Goal: Task Accomplishment & Management: Manage account settings

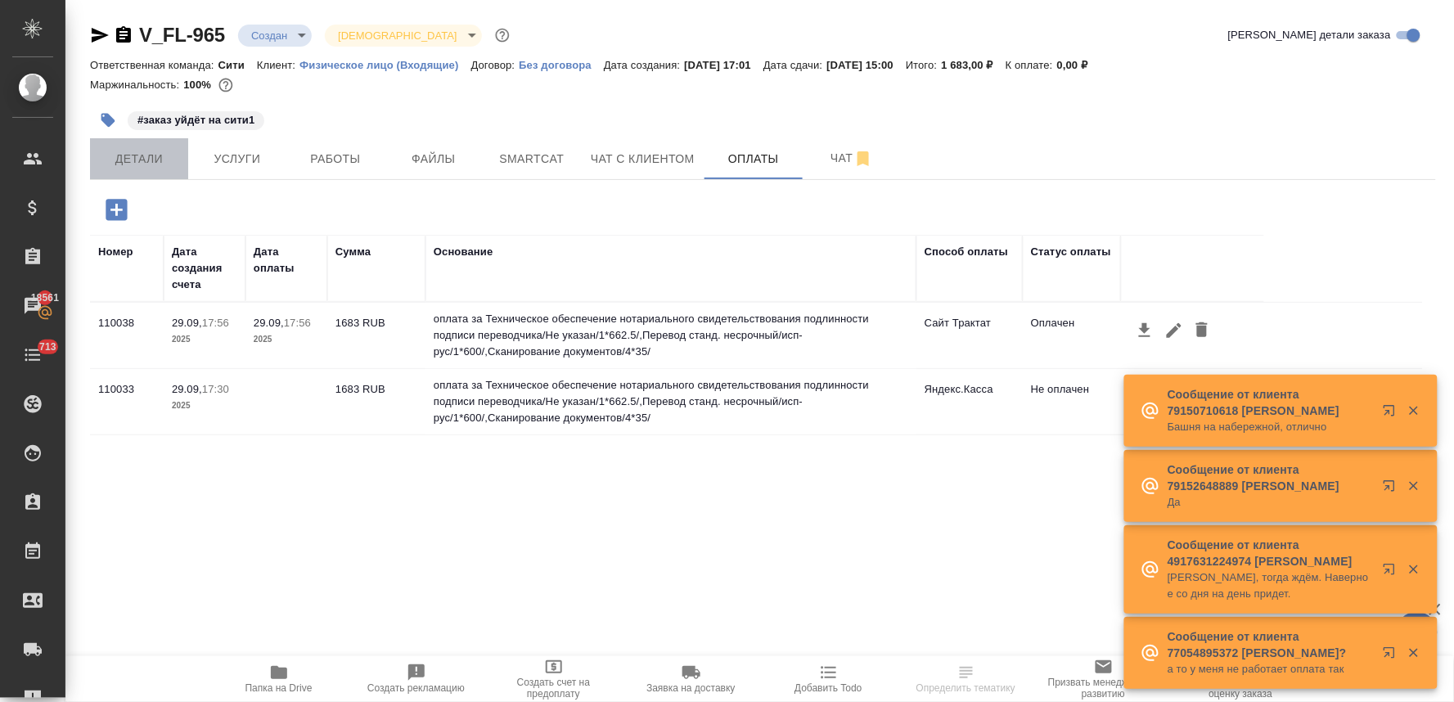
click at [135, 157] on span "Детали" at bounding box center [139, 159] width 79 height 20
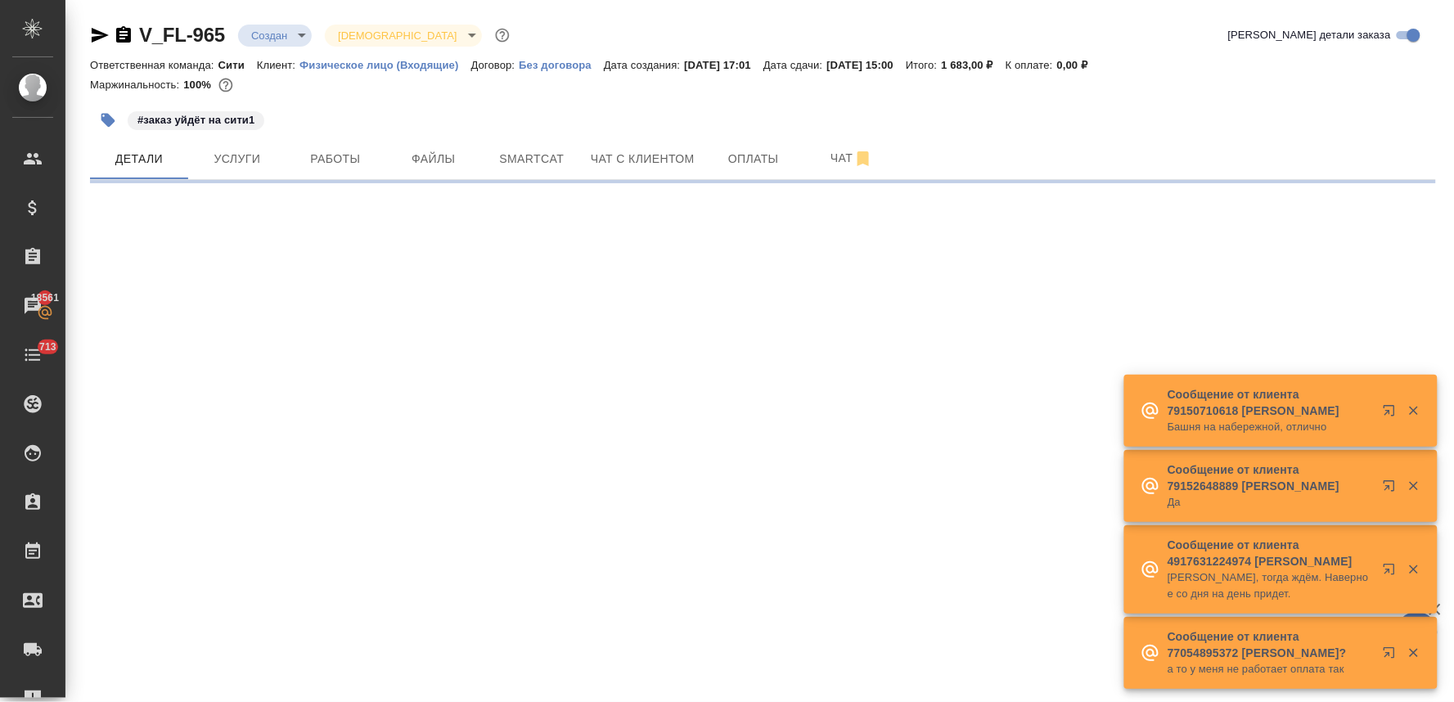
select select "RU"
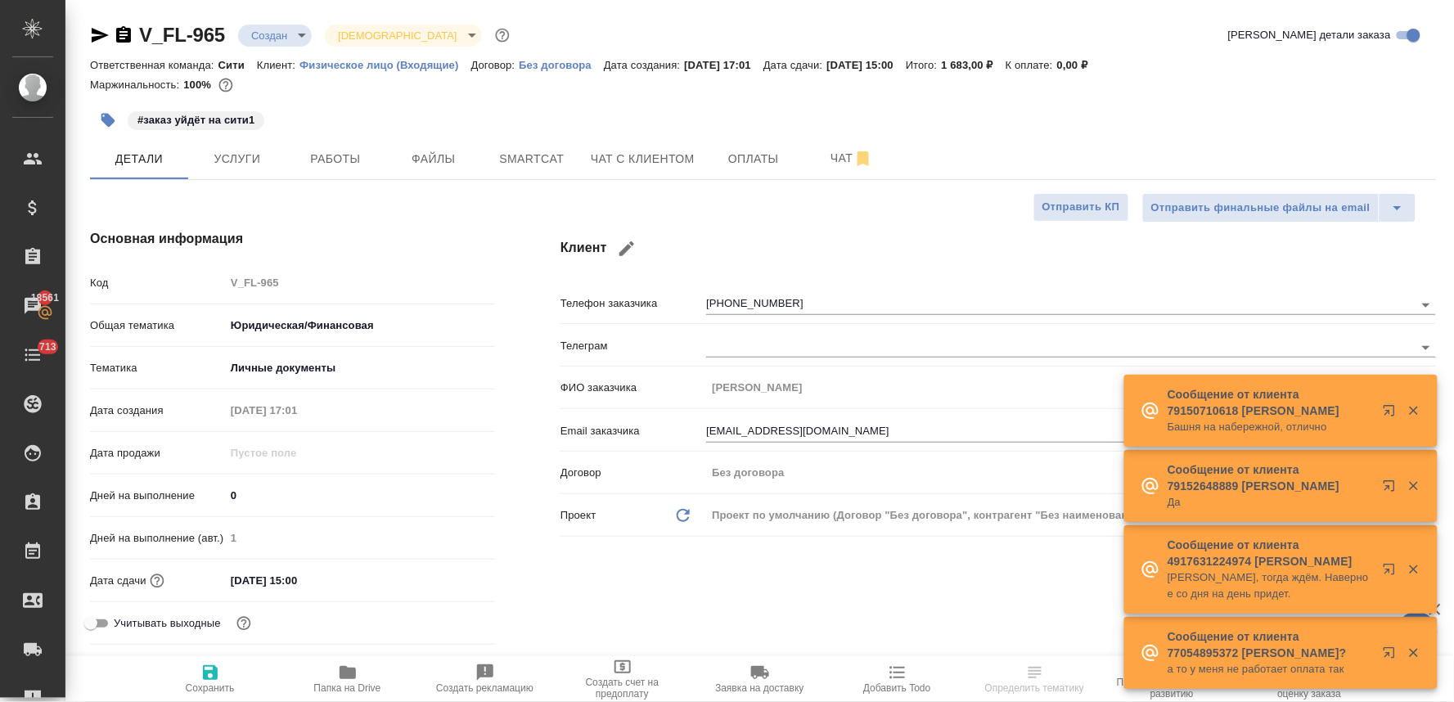
type textarea "x"
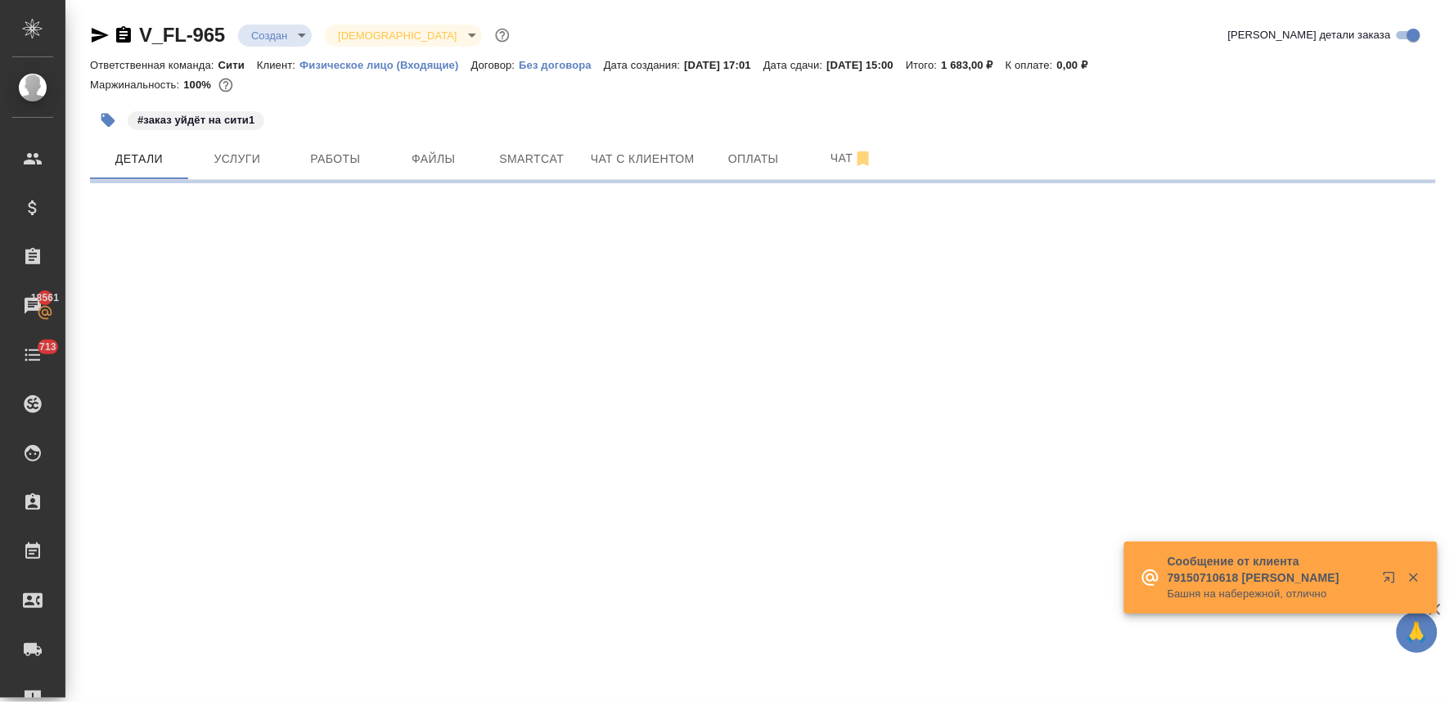
select select "RU"
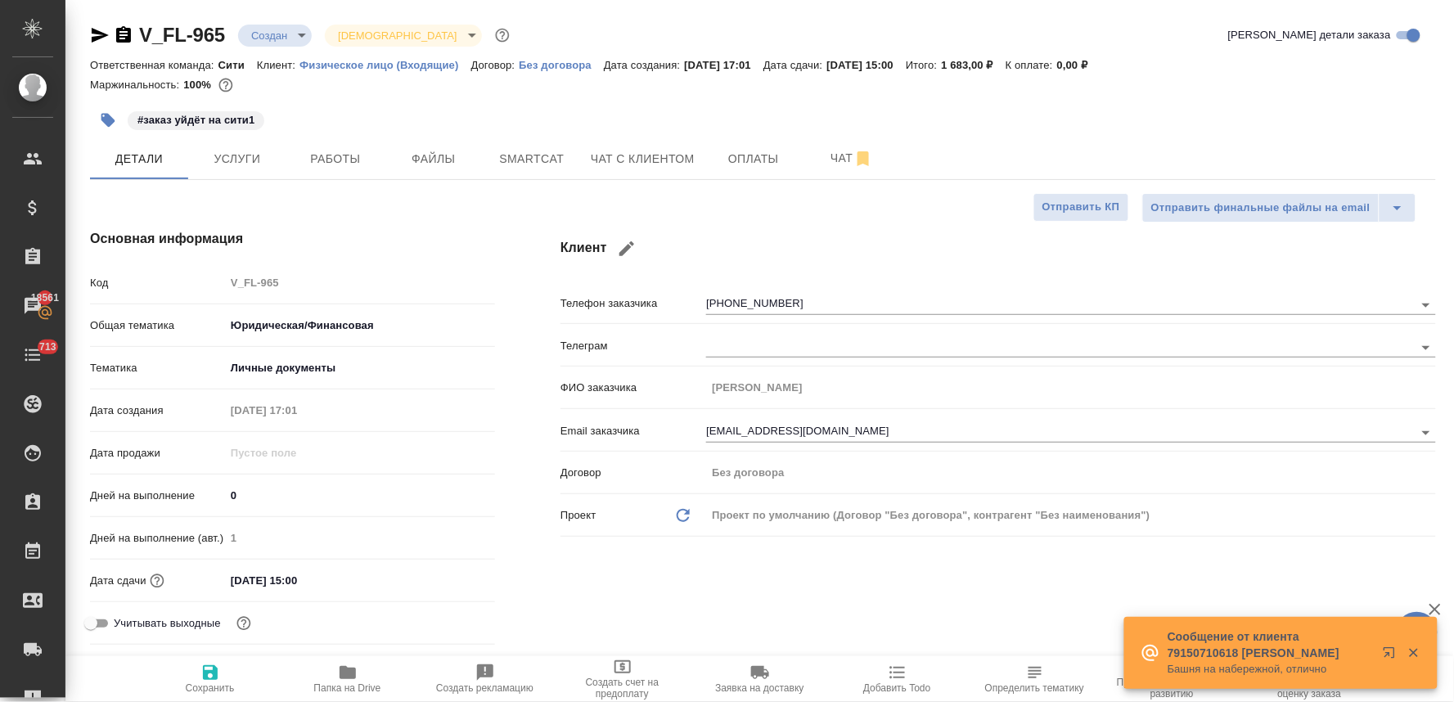
type textarea "x"
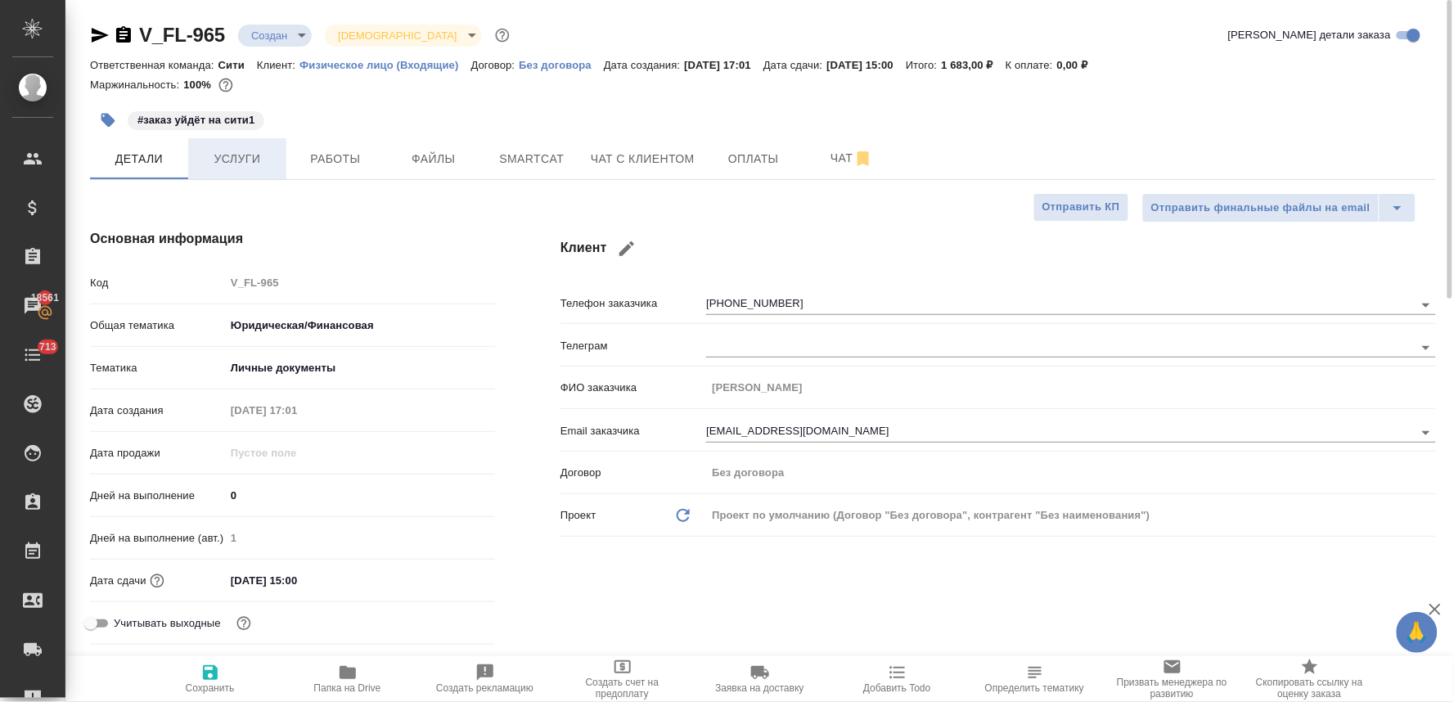
click at [260, 156] on span "Услуги" at bounding box center [237, 159] width 79 height 20
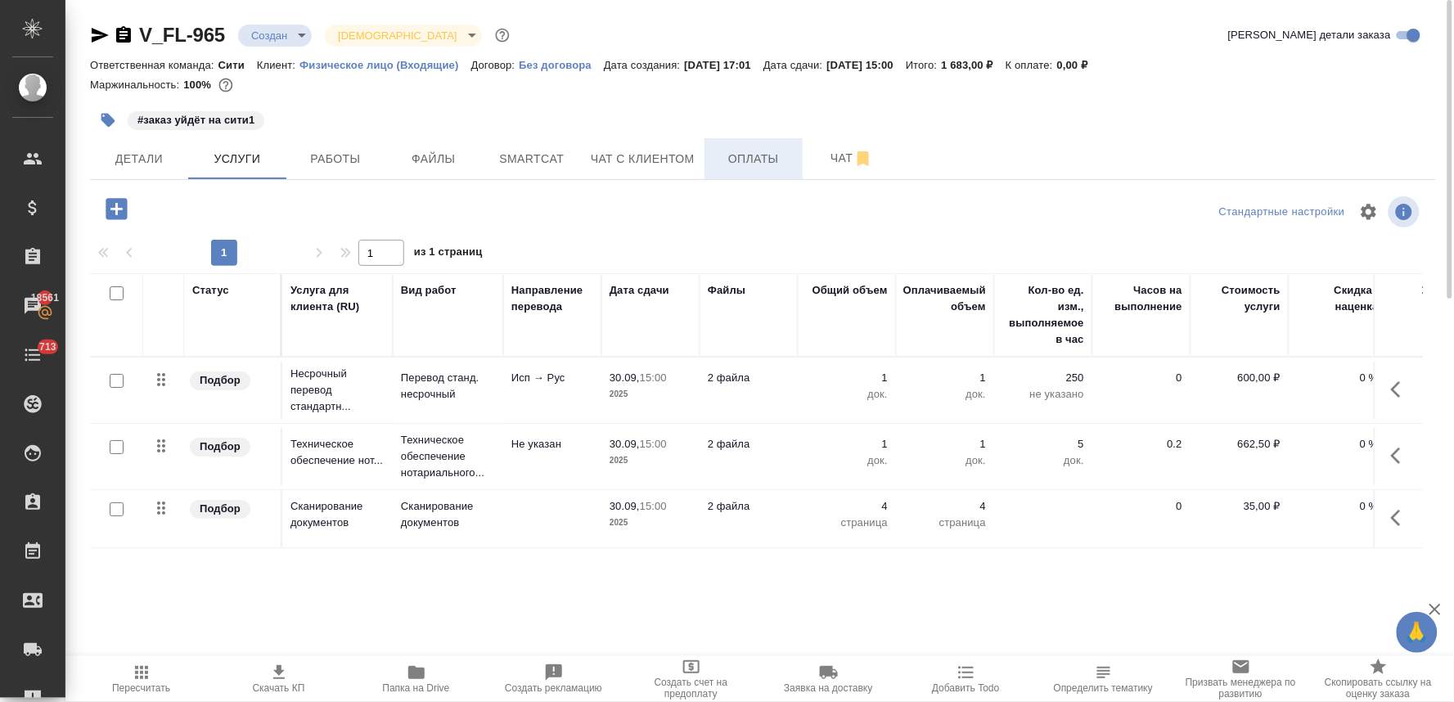
click at [751, 164] on span "Оплаты" at bounding box center [753, 159] width 79 height 20
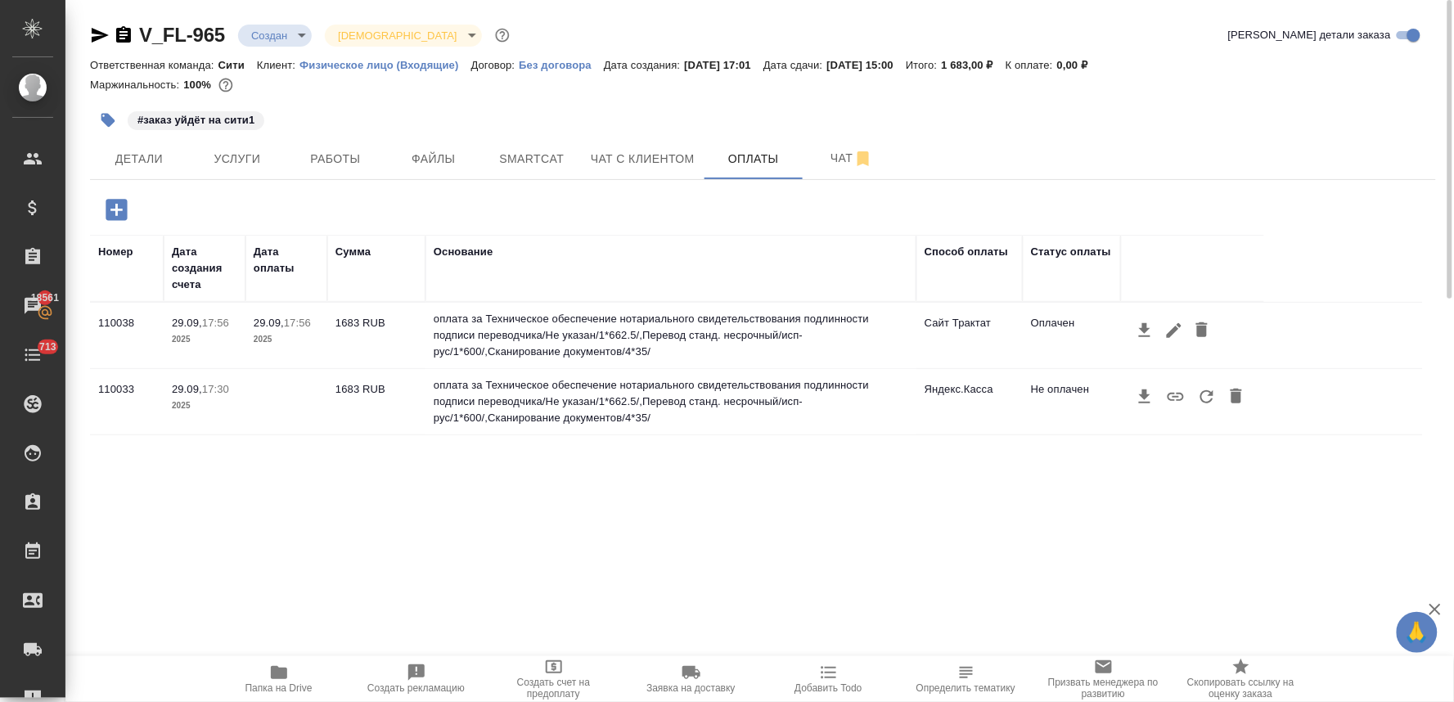
click at [268, 684] on span "Папка на Drive" at bounding box center [278, 687] width 67 height 11
click at [134, 147] on button "Детали" at bounding box center [139, 158] width 98 height 41
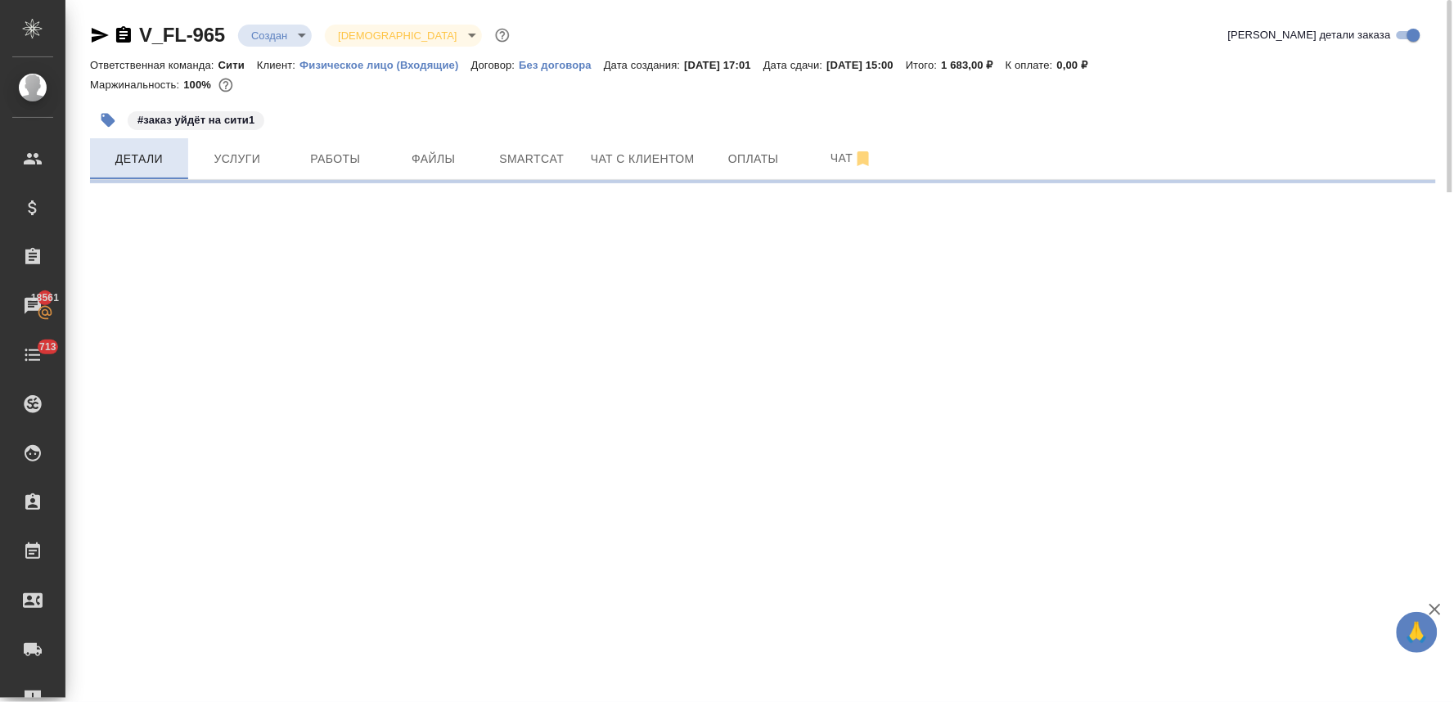
select select "RU"
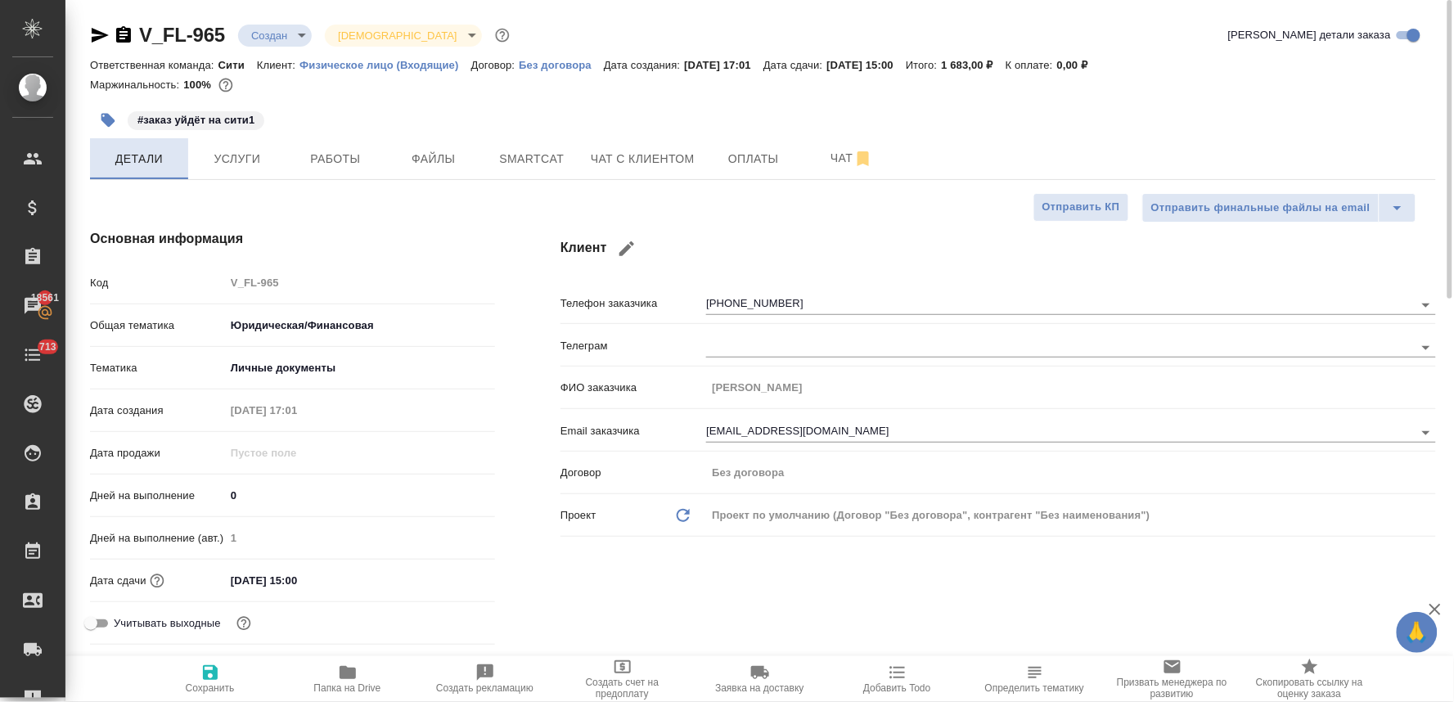
type textarea "x"
click at [299, 579] on input "[DATE] 15:00" at bounding box center [297, 581] width 143 height 24
click at [756, 584] on div "Клиент Телефон заказчика [PHONE_NUMBER] Телеграм ФИО заказчика [PERSON_NAME] за…" at bounding box center [998, 440] width 941 height 488
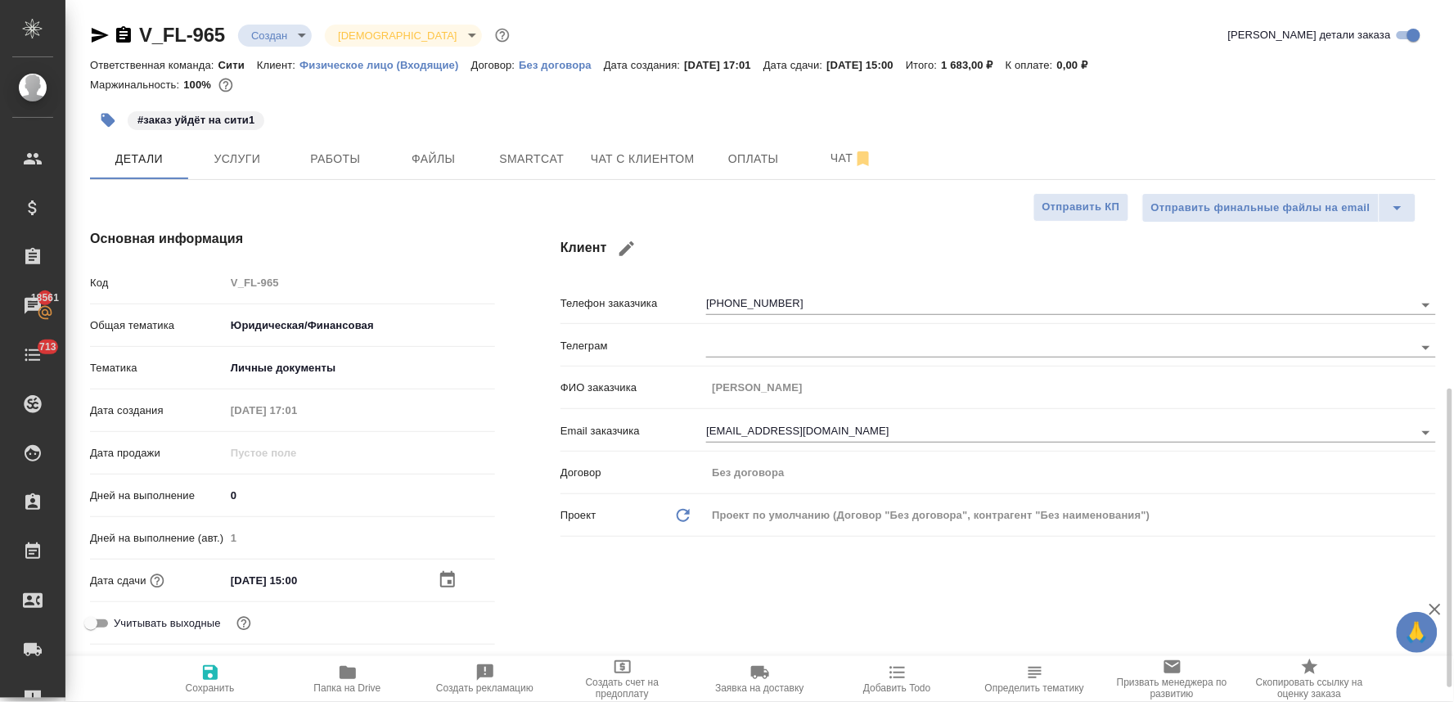
scroll to position [454, 0]
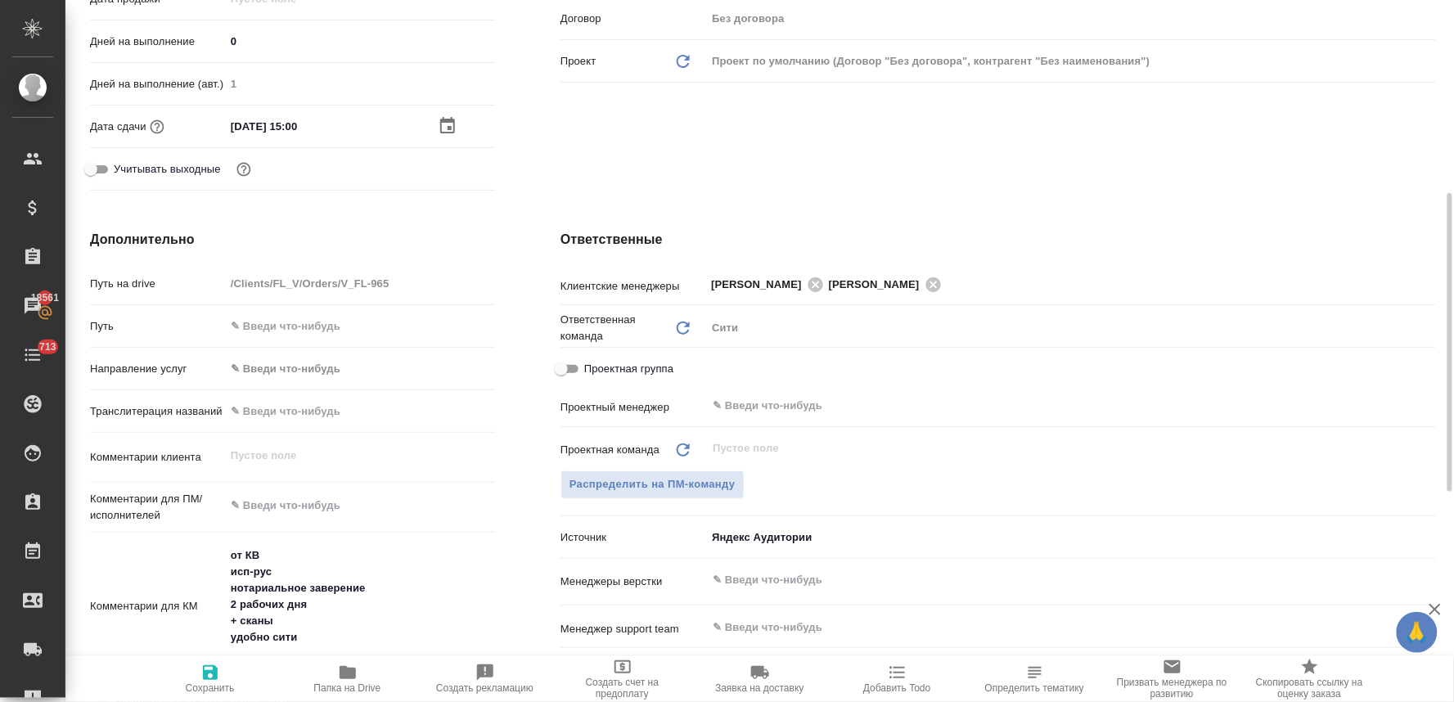
type textarea "x"
click at [335, 505] on textarea at bounding box center [360, 506] width 270 height 28
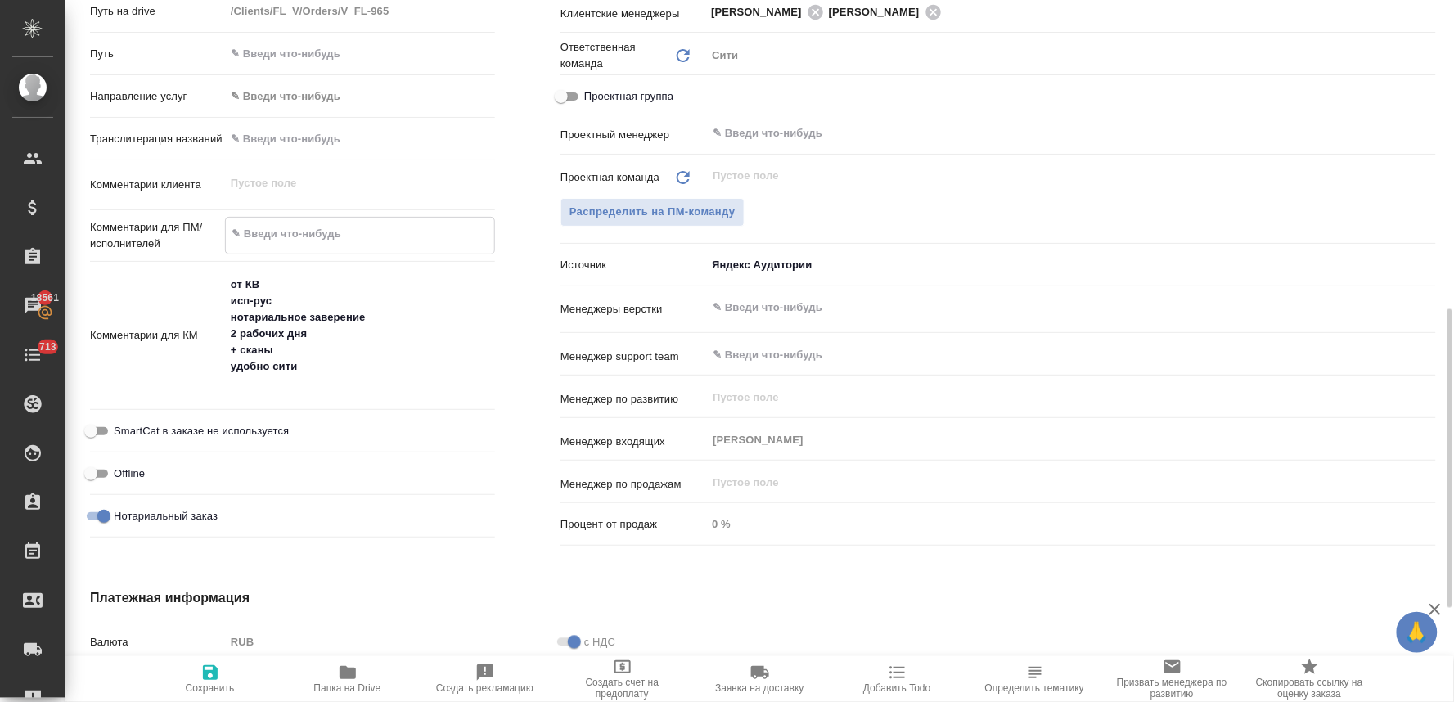
type textarea "y"
type textarea "x"
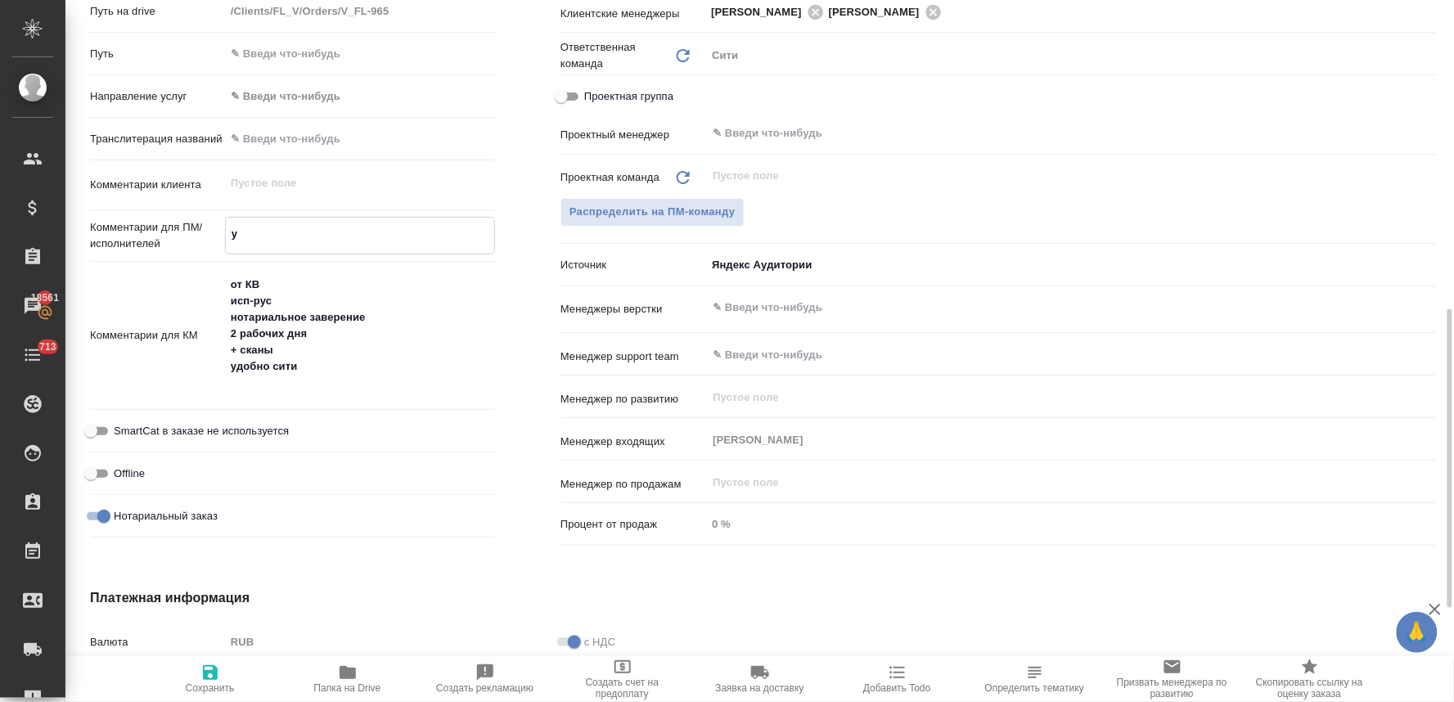
type textarea "yj"
type textarea "x"
type textarea "yjn"
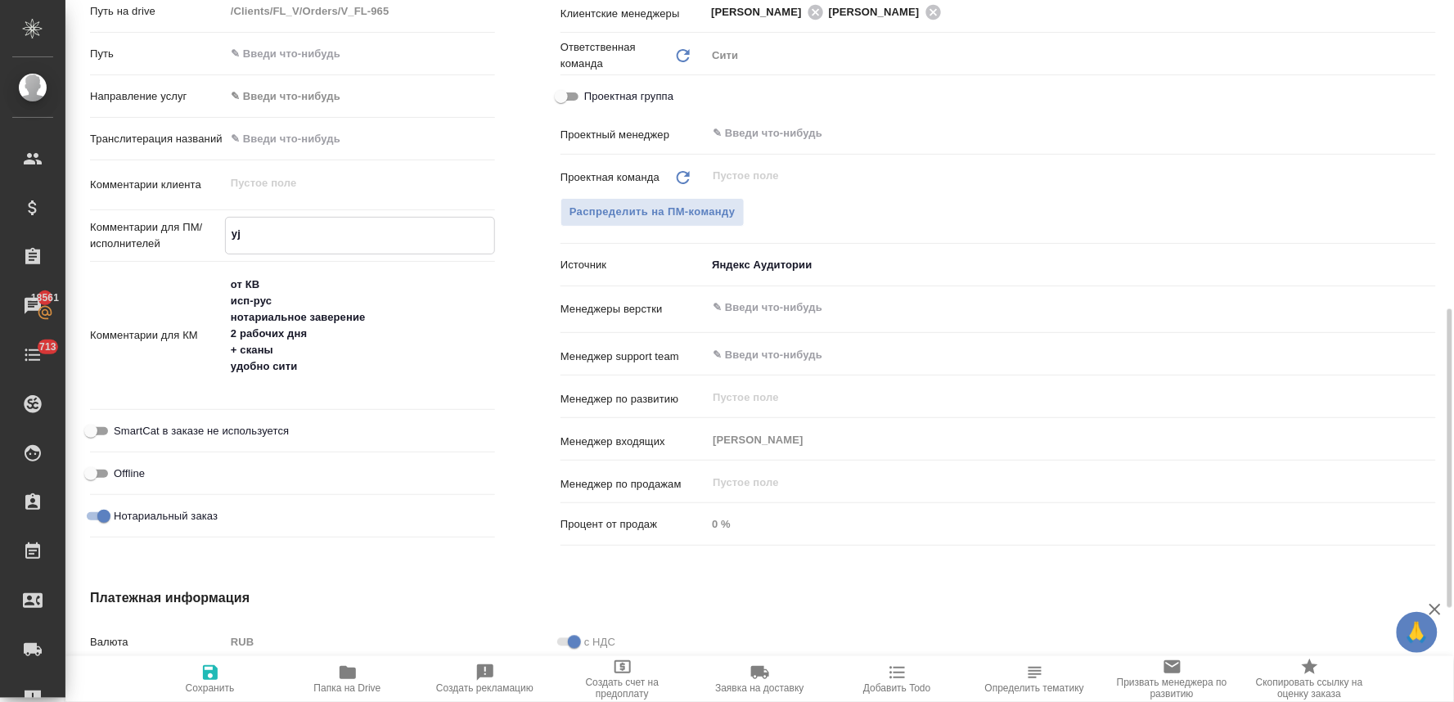
type textarea "x"
type textarea "yj"
type textarea "x"
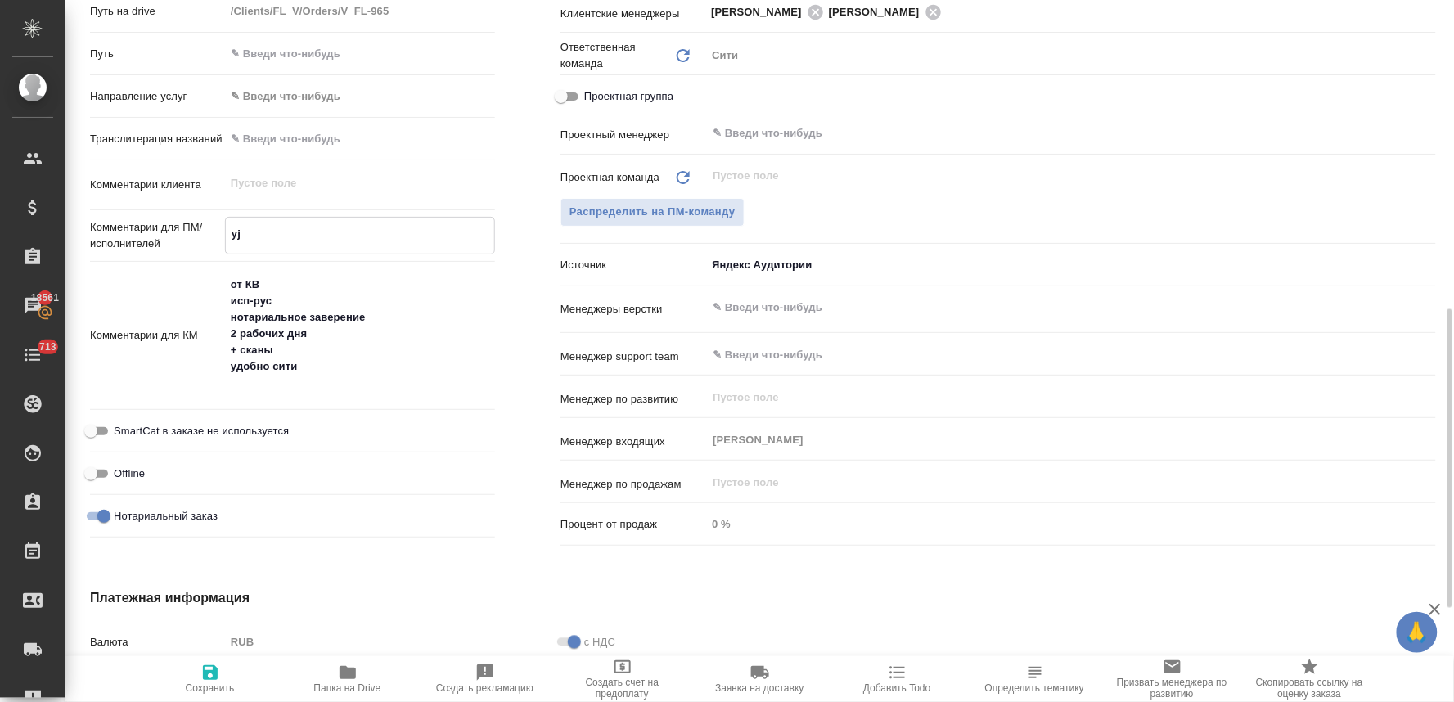
type textarea "x"
type textarea "y"
type textarea "x"
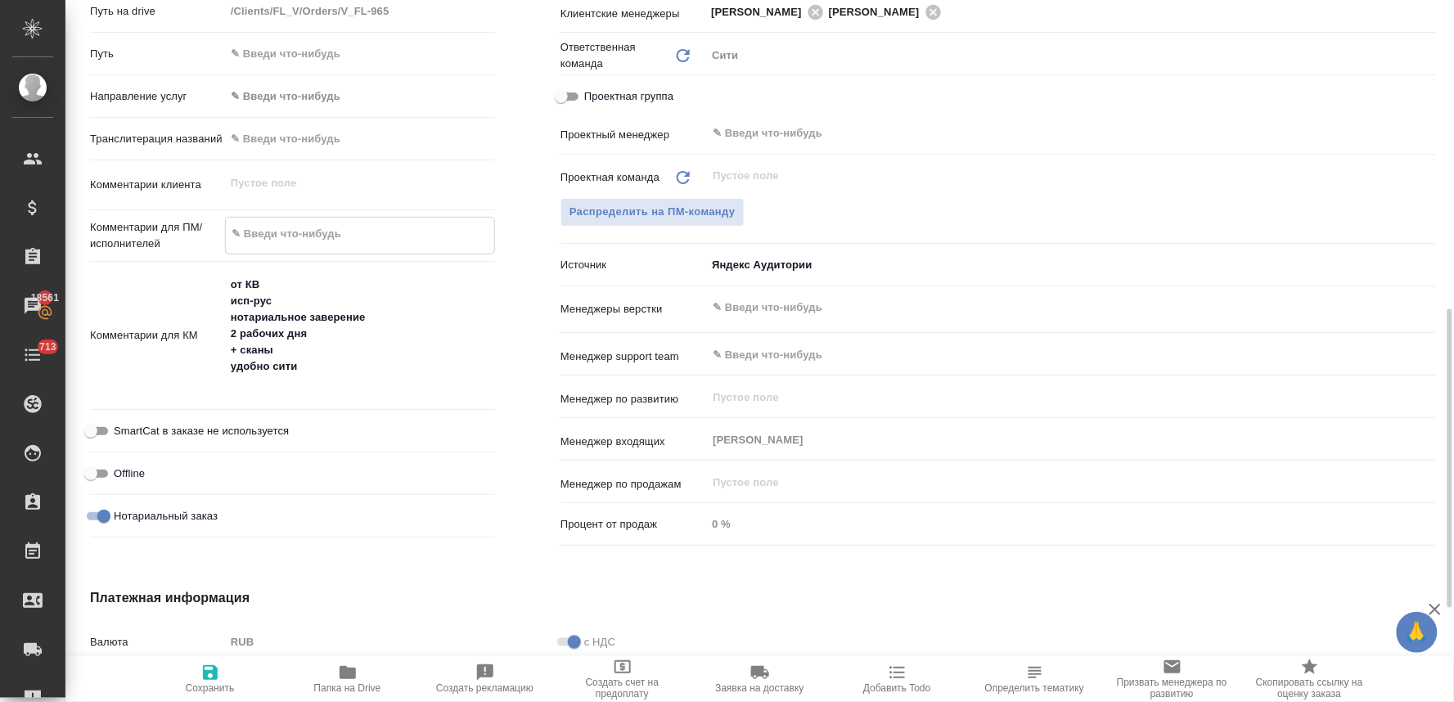
type textarea "x"
type textarea "н"
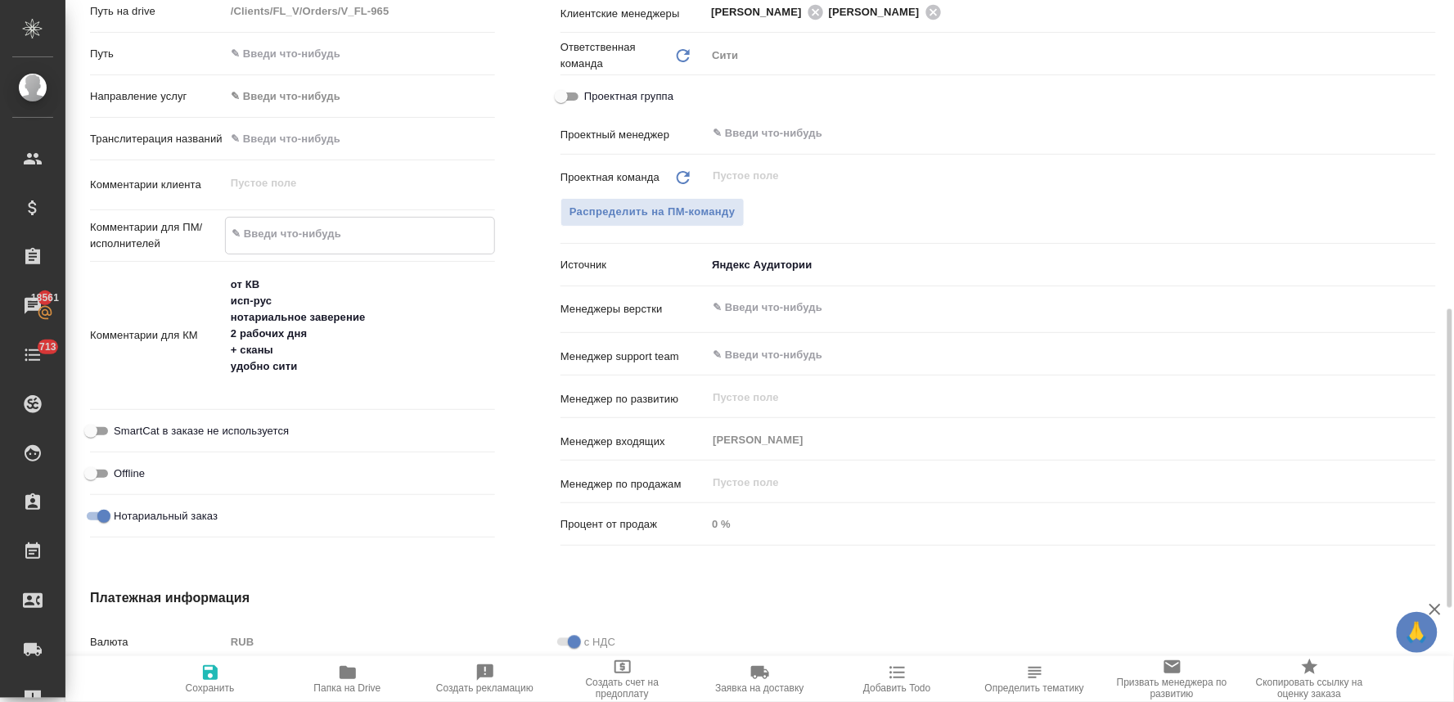
type textarea "x"
type textarea "но"
type textarea "x"
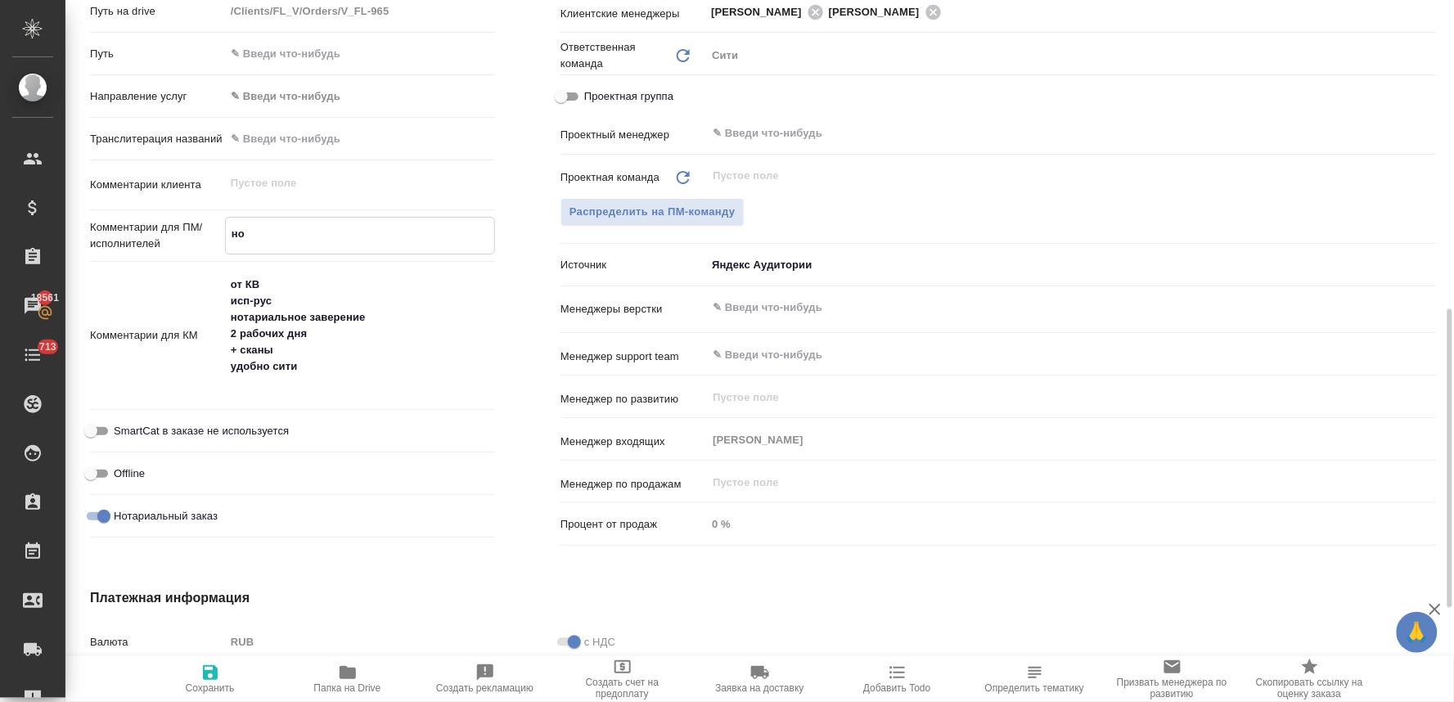
type textarea "x"
type textarea "нот"
type textarea "x"
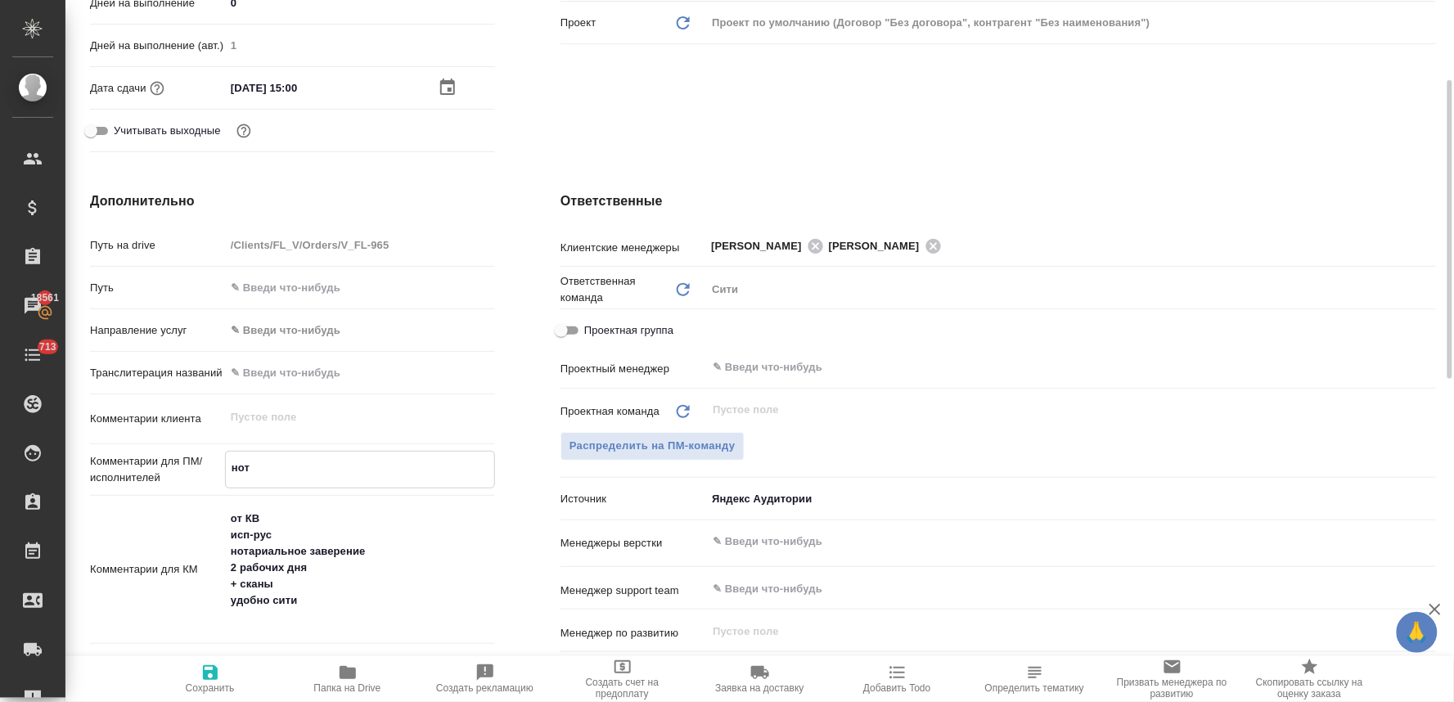
scroll to position [0, 0]
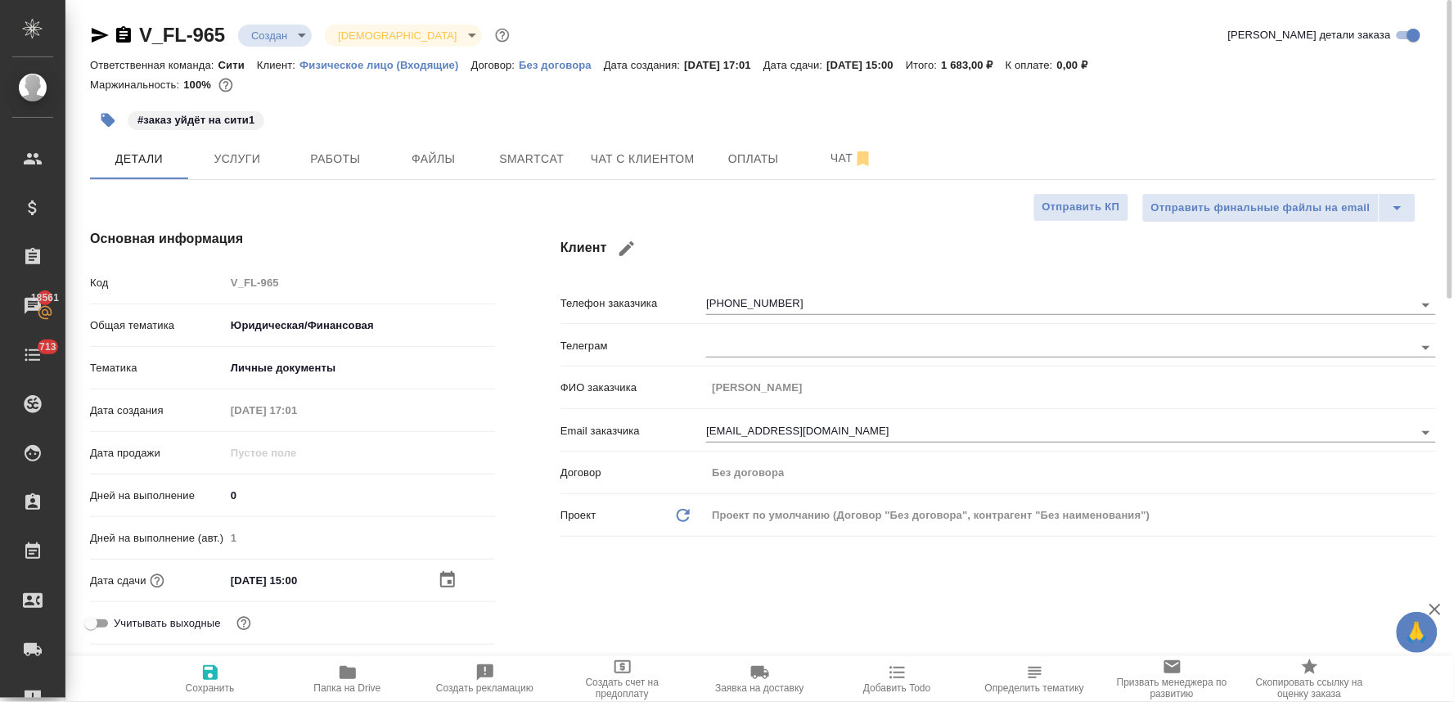
type textarea "нот"
type textarea "x"
click at [211, 682] on span "Сохранить" at bounding box center [210, 687] width 49 height 11
type textarea "x"
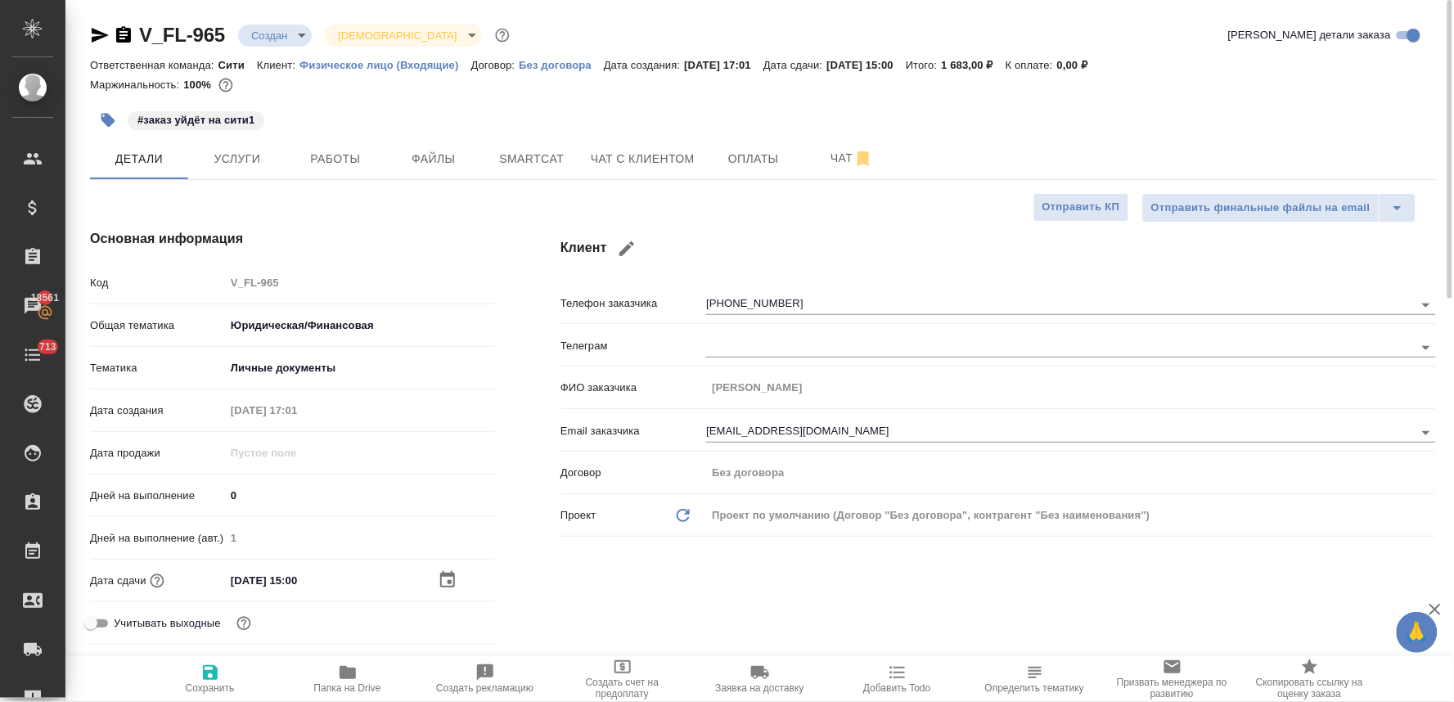
type textarea "x"
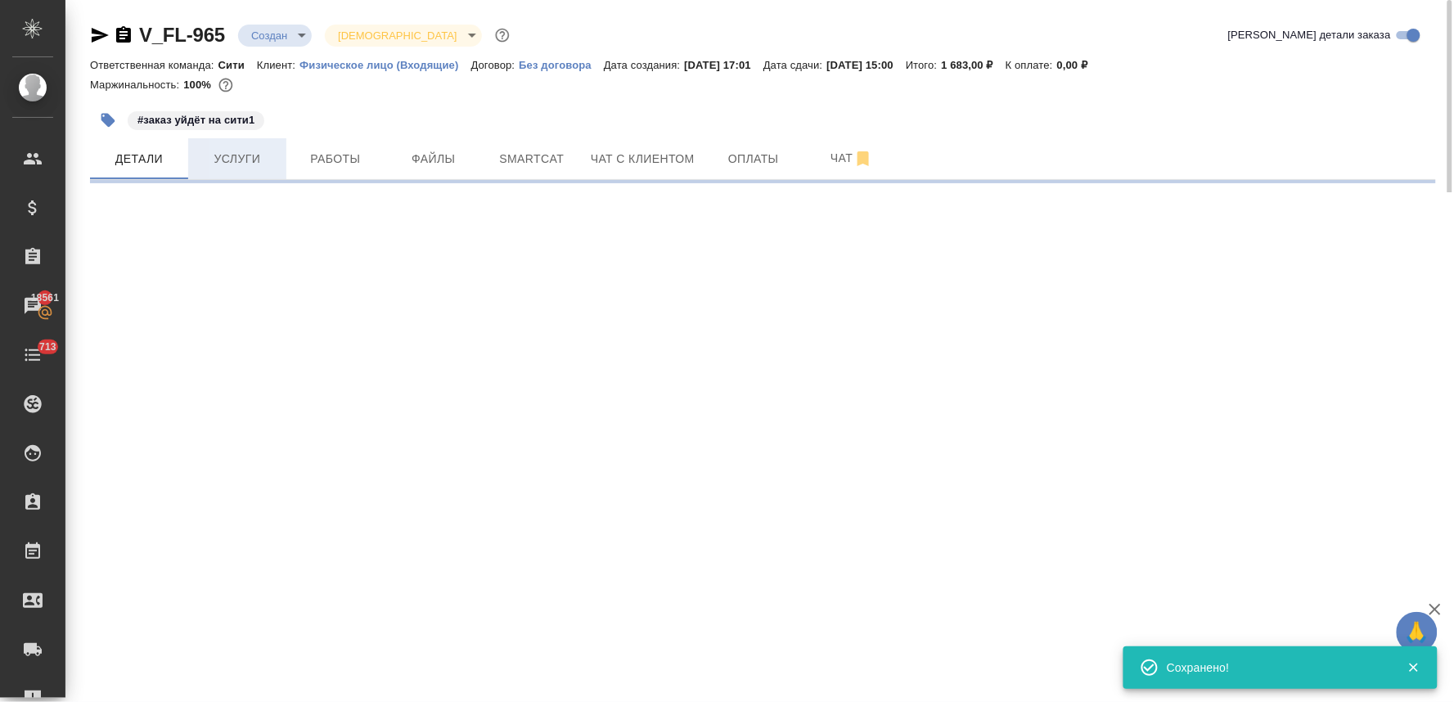
select select "RU"
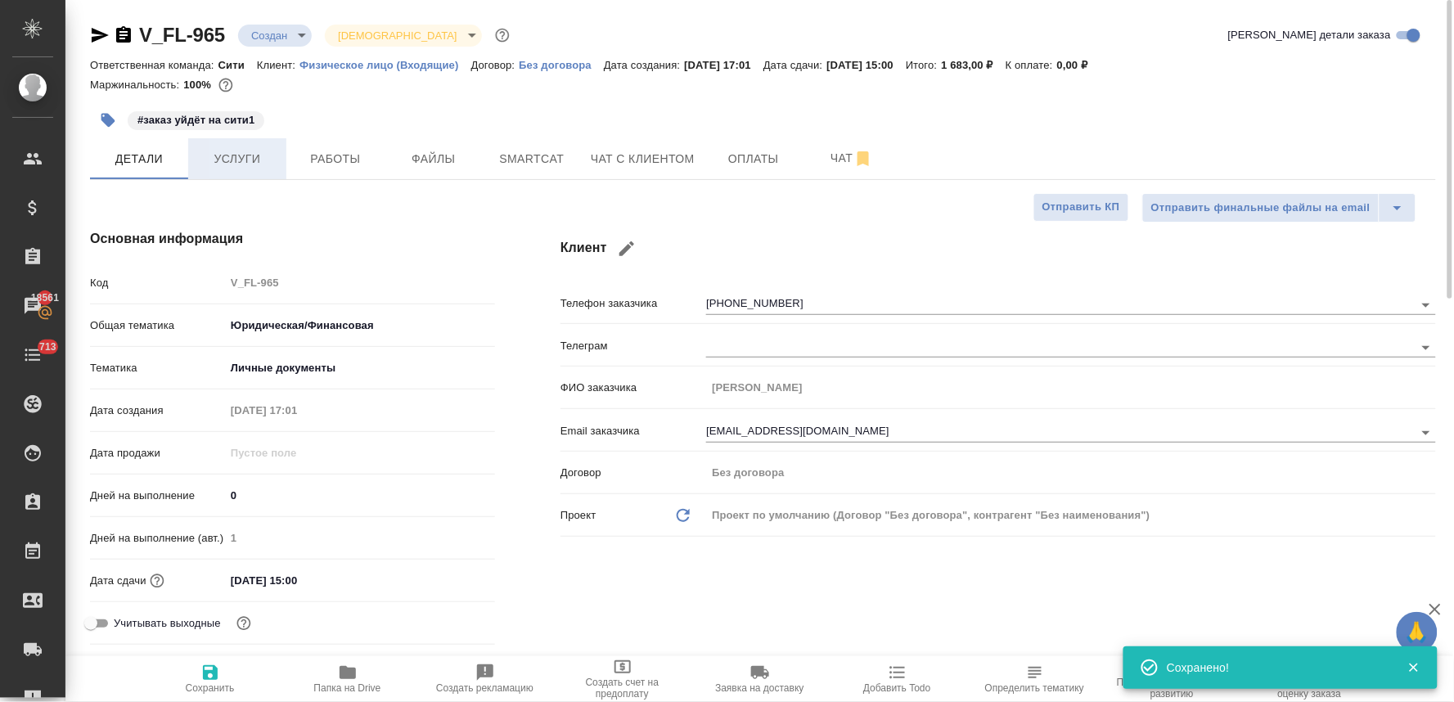
type textarea "x"
click at [237, 161] on span "Услуги" at bounding box center [237, 159] width 79 height 20
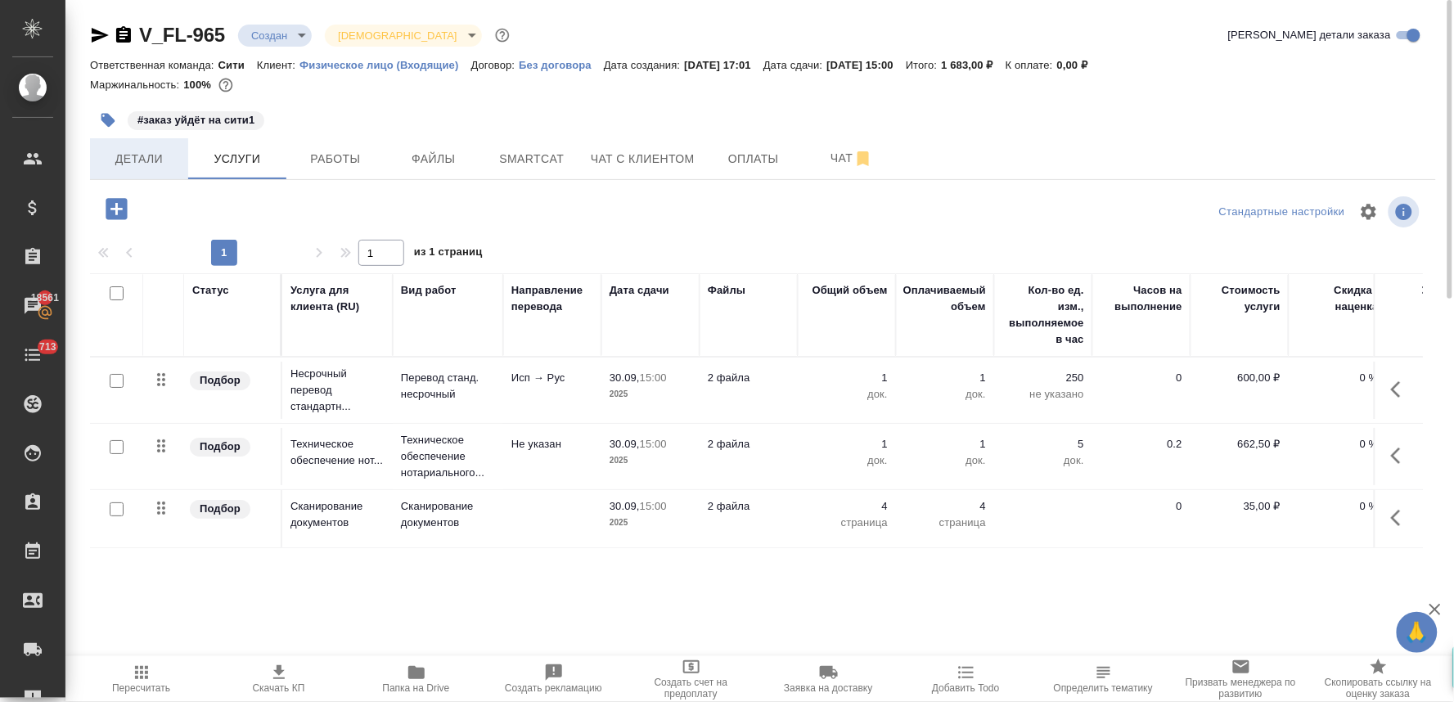
click at [149, 150] on span "Детали" at bounding box center [139, 159] width 79 height 20
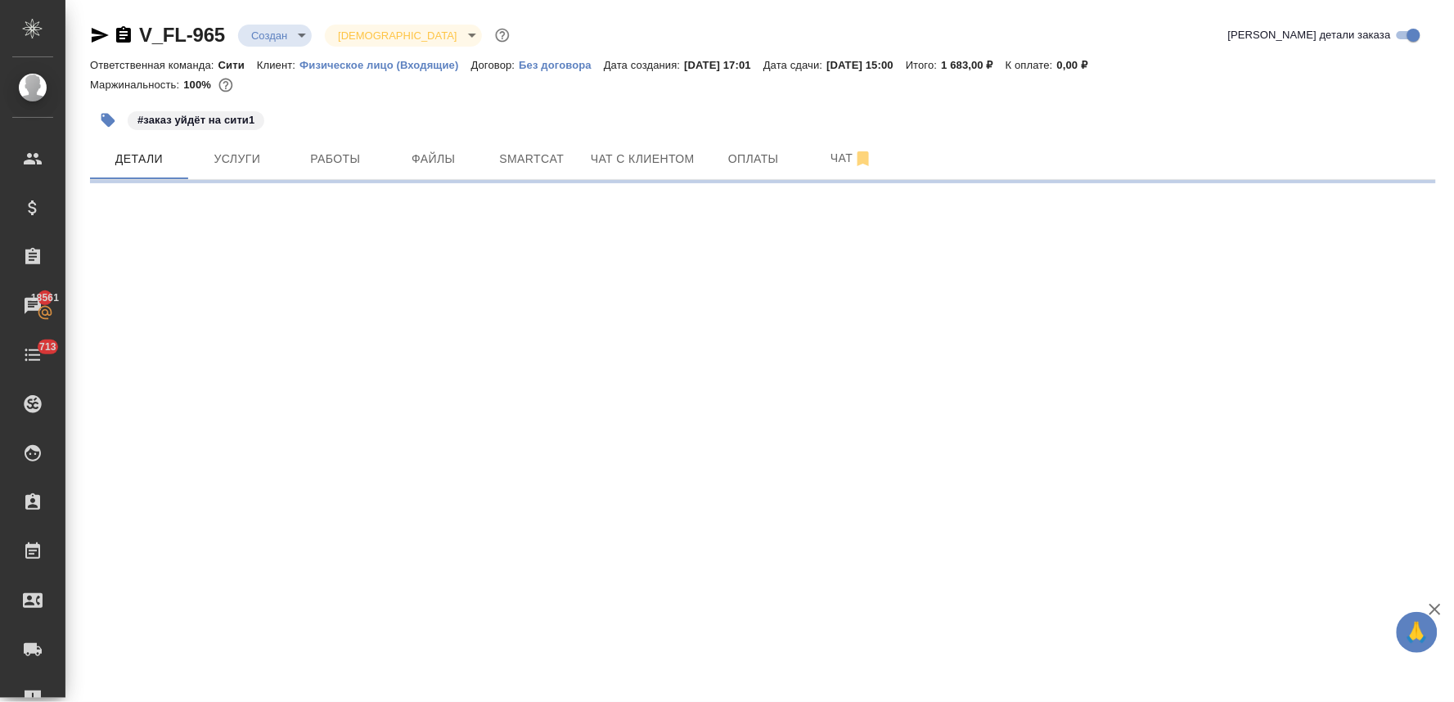
select select "RU"
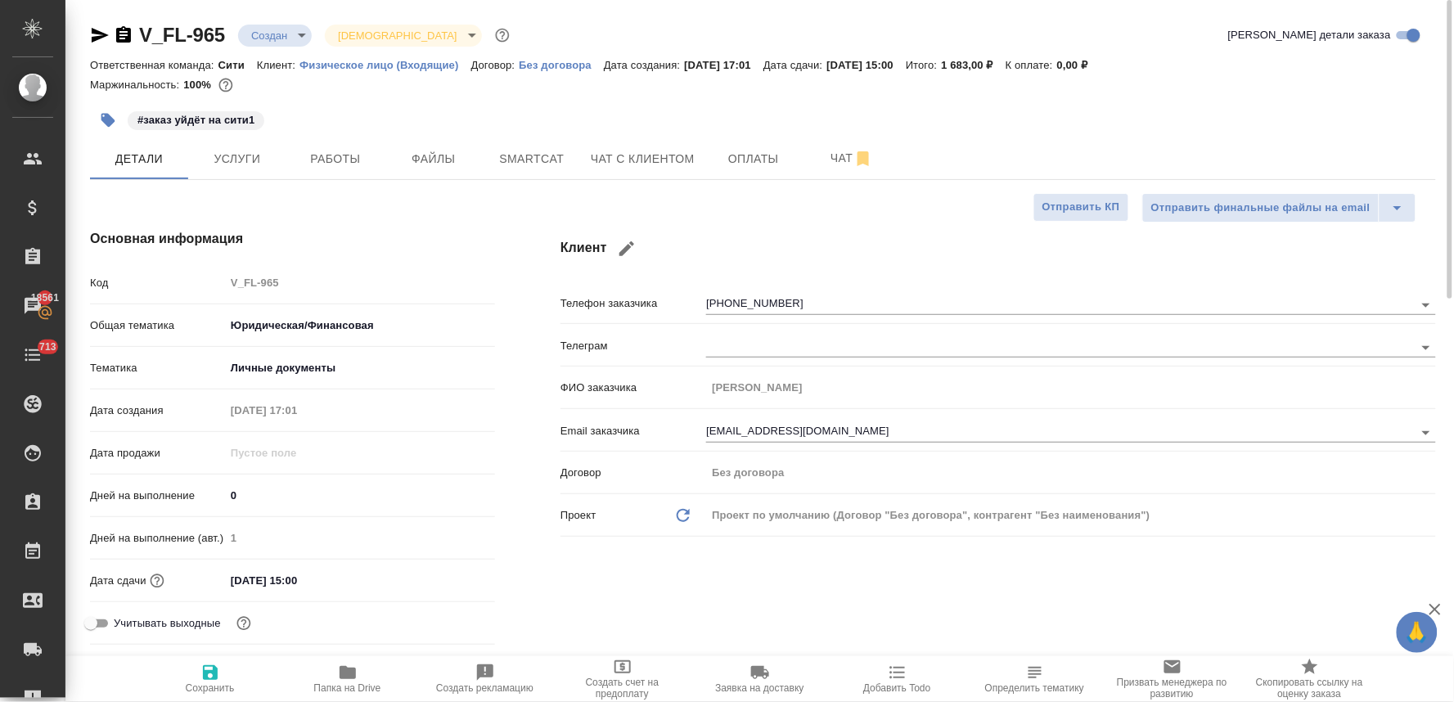
type textarea "x"
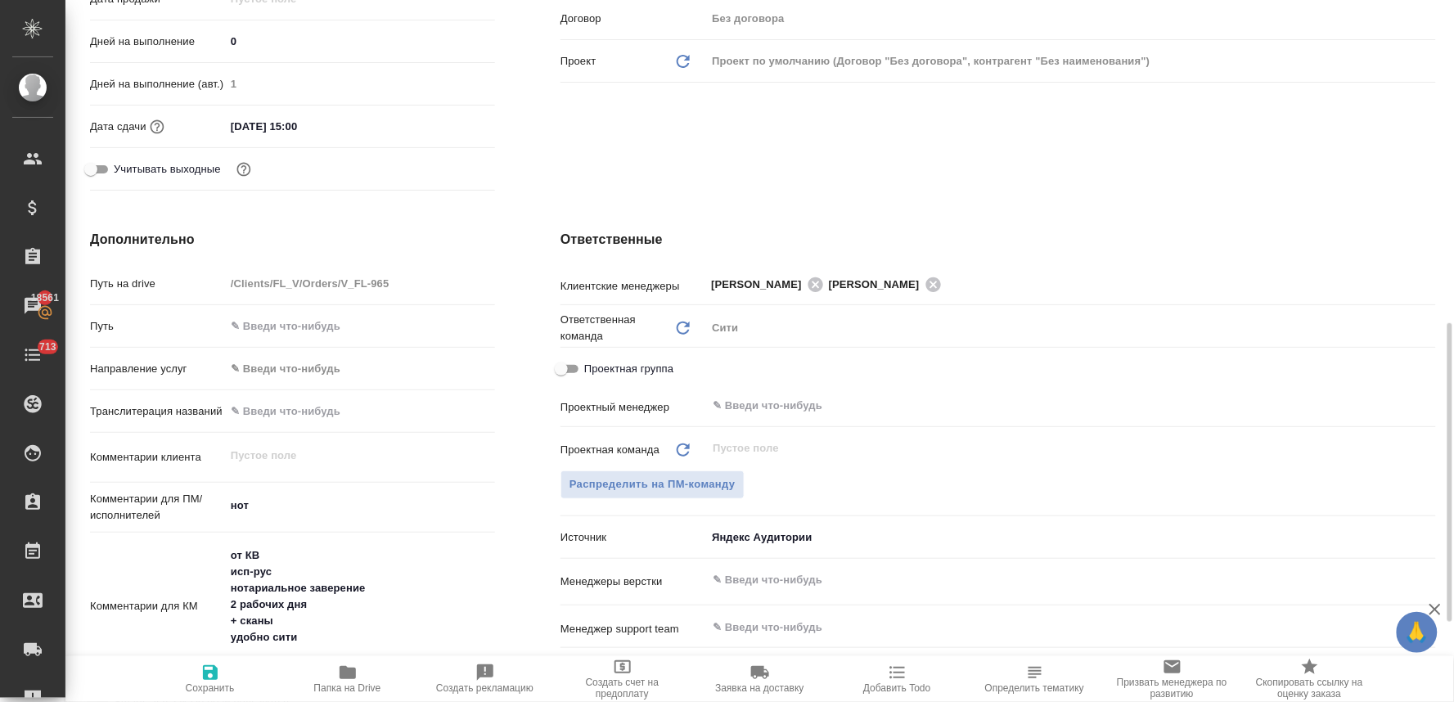
scroll to position [545, 0]
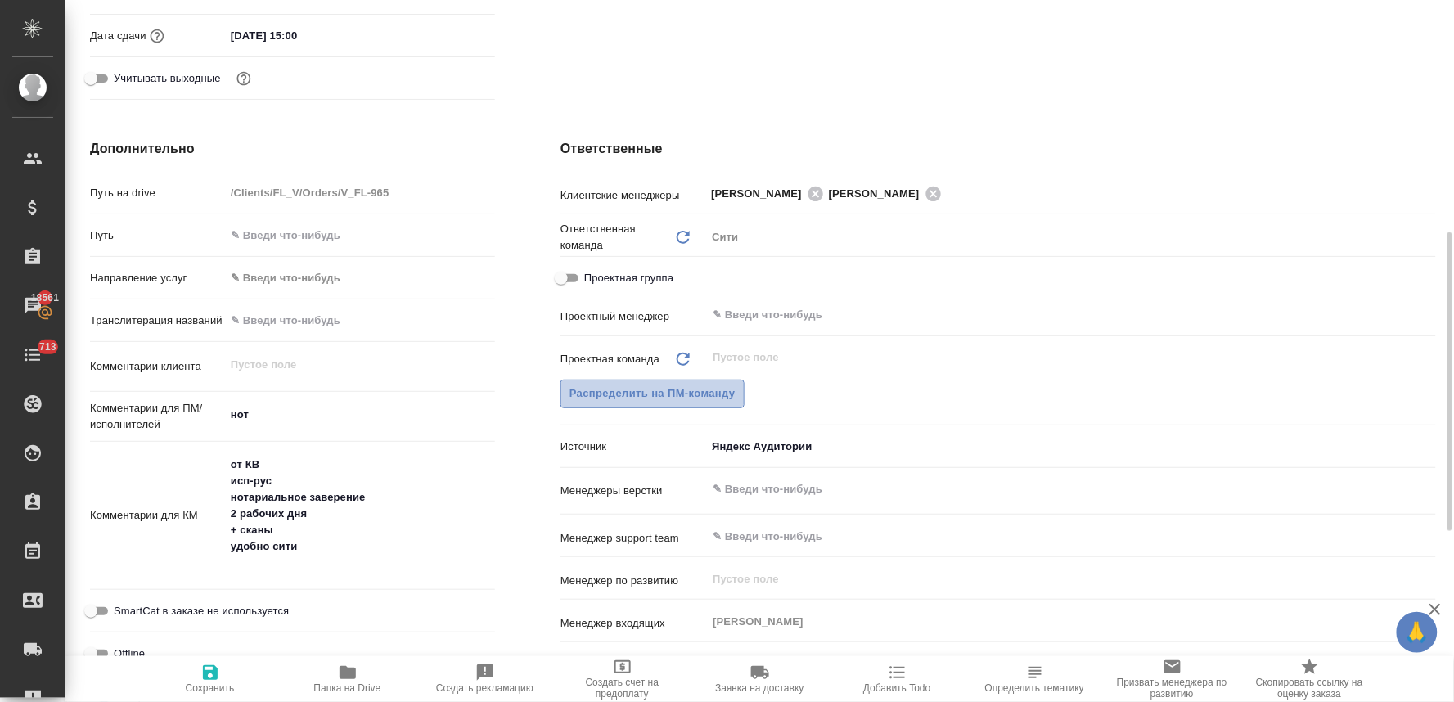
click at [691, 386] on span "Распределить на ПМ-команду" at bounding box center [652, 394] width 166 height 19
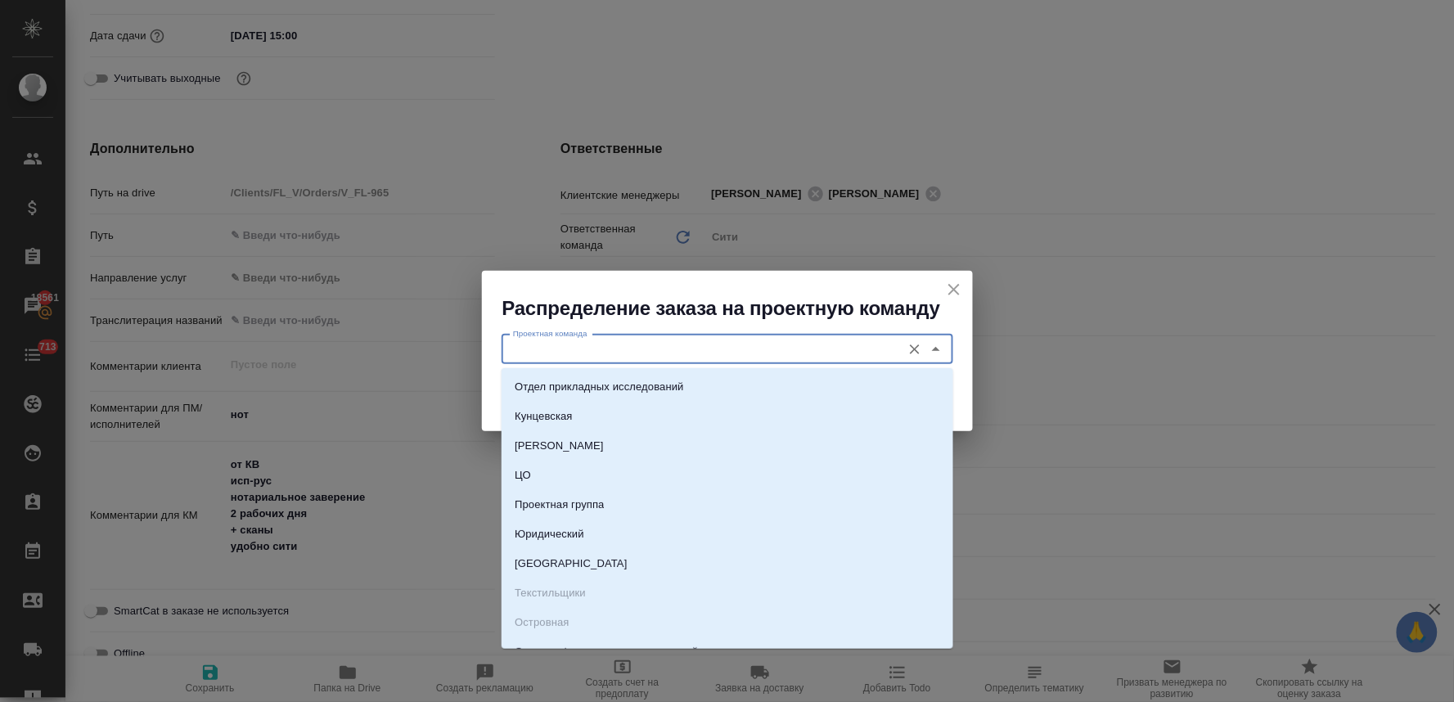
click at [646, 349] on input "Проектная команда" at bounding box center [699, 350] width 387 height 20
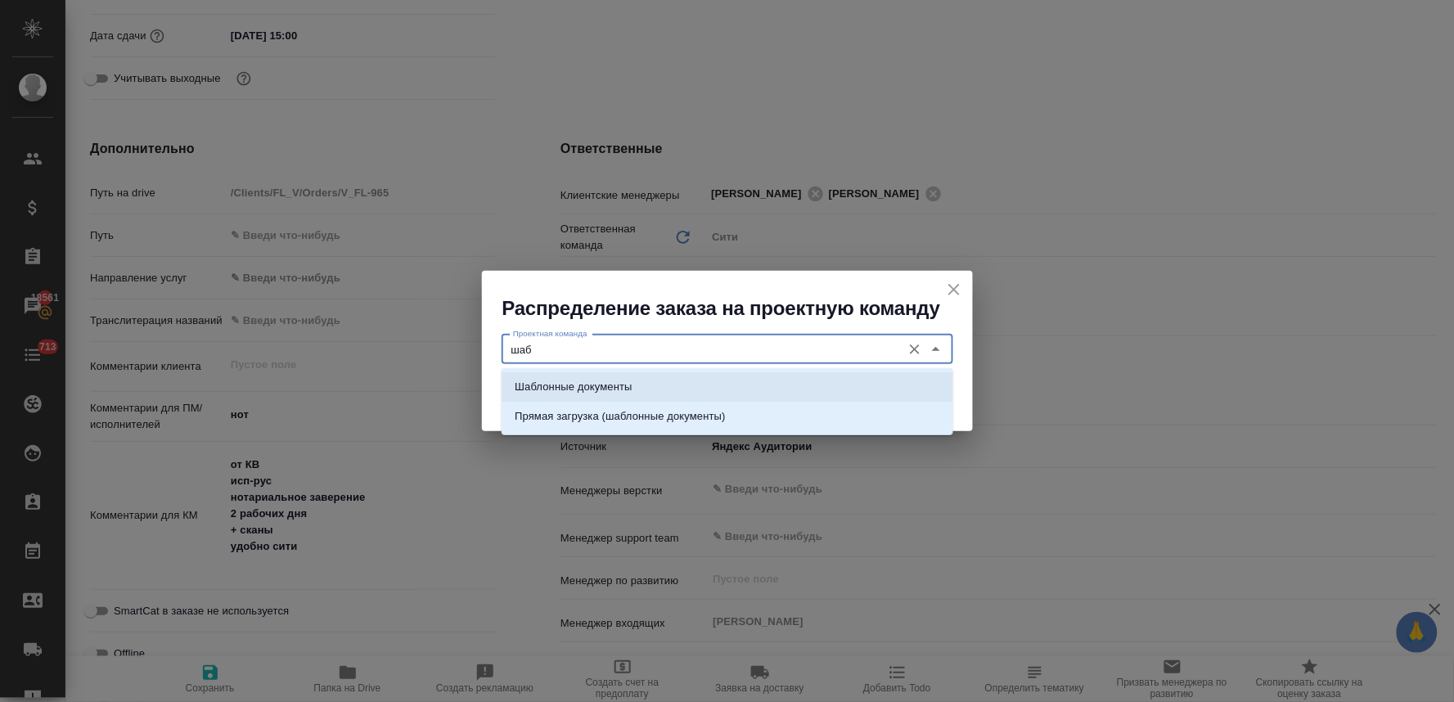
click at [656, 385] on li "Шаблонные документы" at bounding box center [728, 386] width 452 height 29
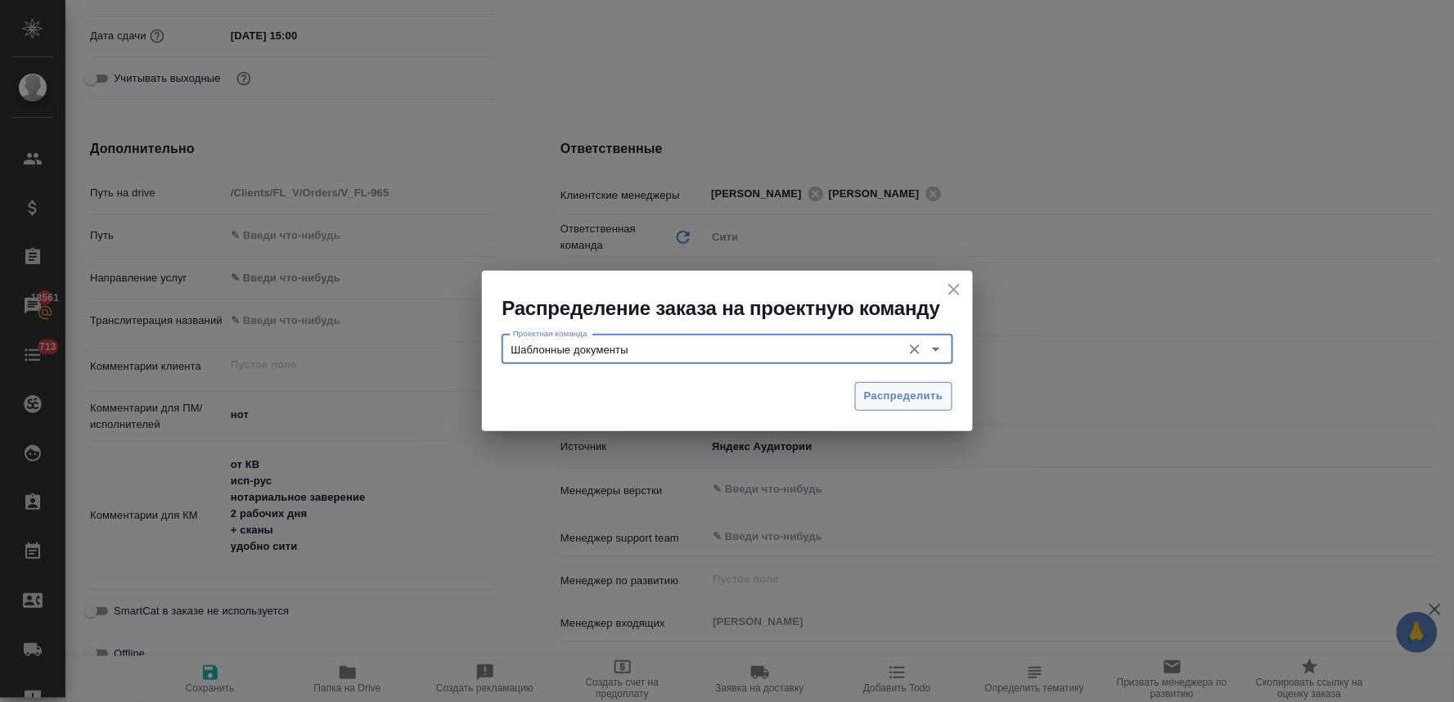
type input "Шаблонные документы"
click at [906, 399] on span "Распределить" at bounding box center [903, 396] width 79 height 19
type textarea "x"
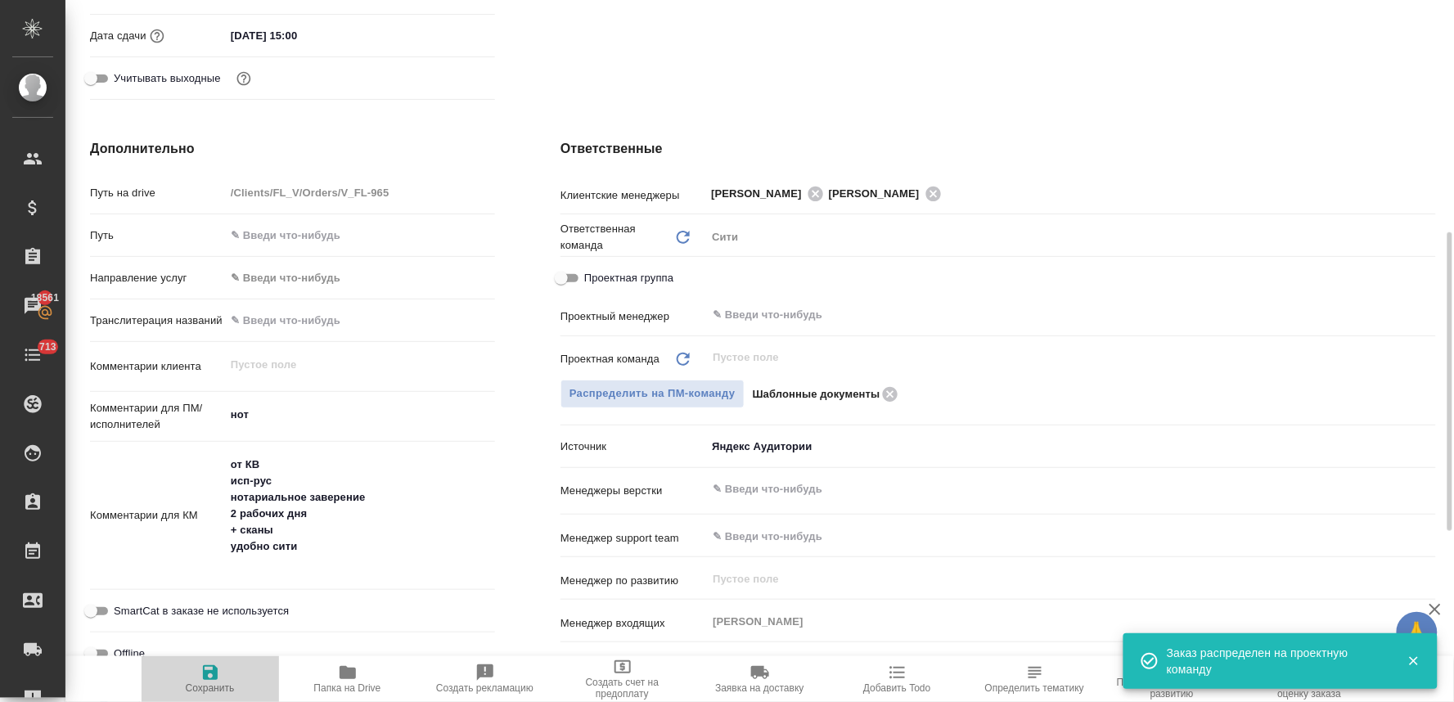
click at [197, 671] on span "Сохранить" at bounding box center [210, 678] width 118 height 31
type textarea "x"
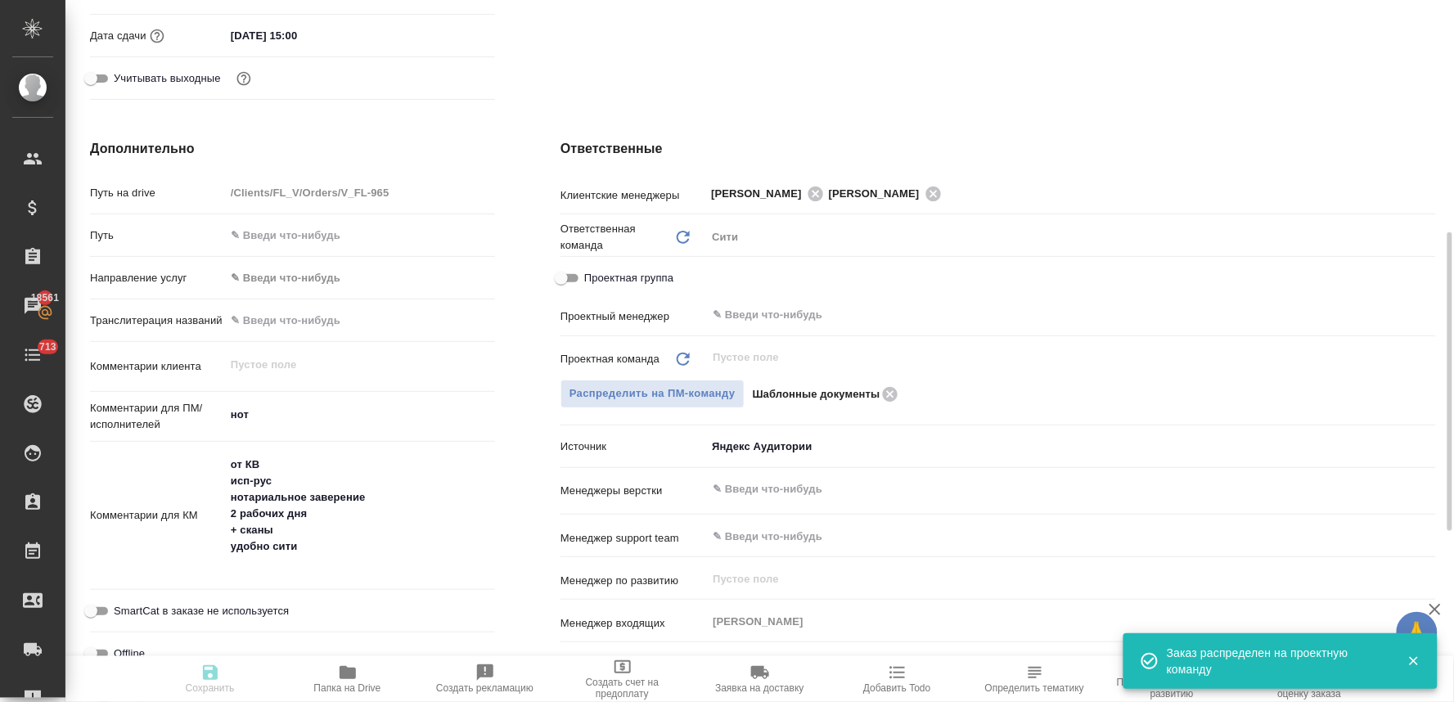
type textarea "x"
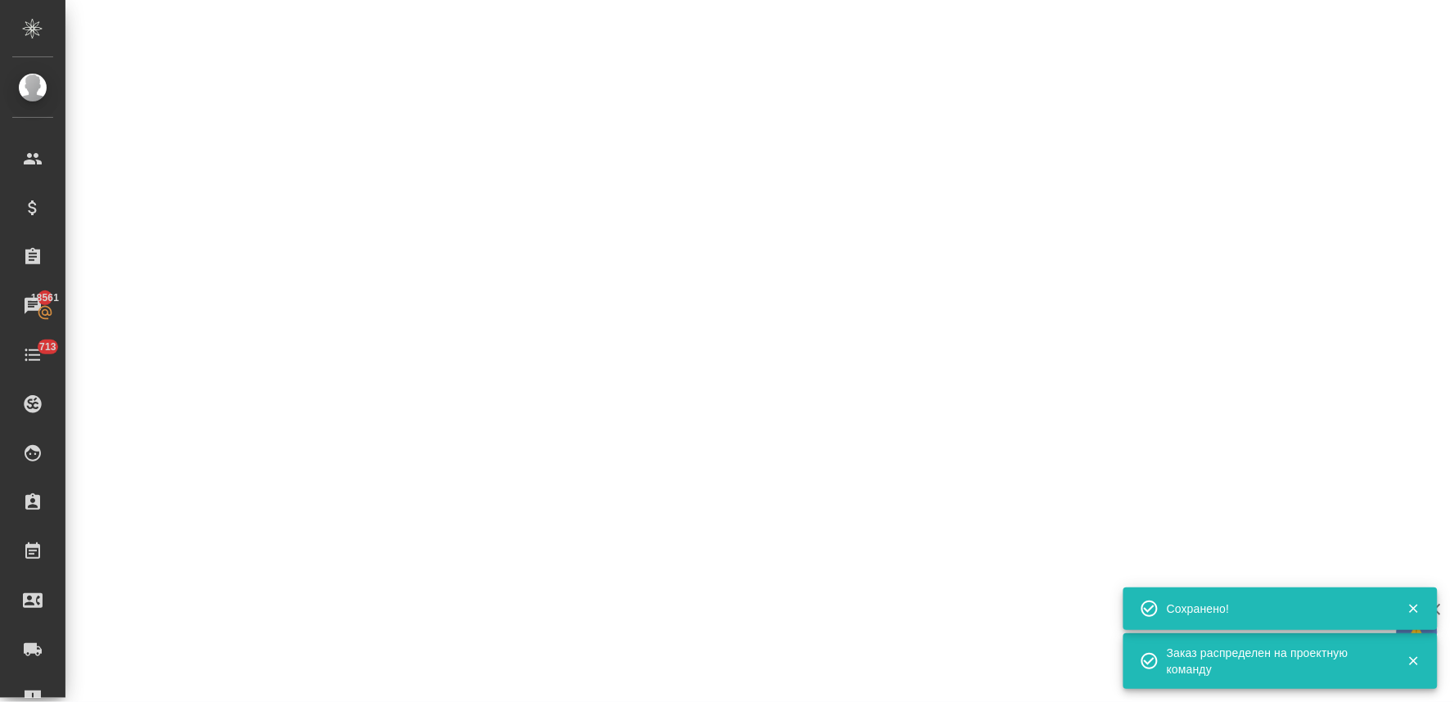
select select "RU"
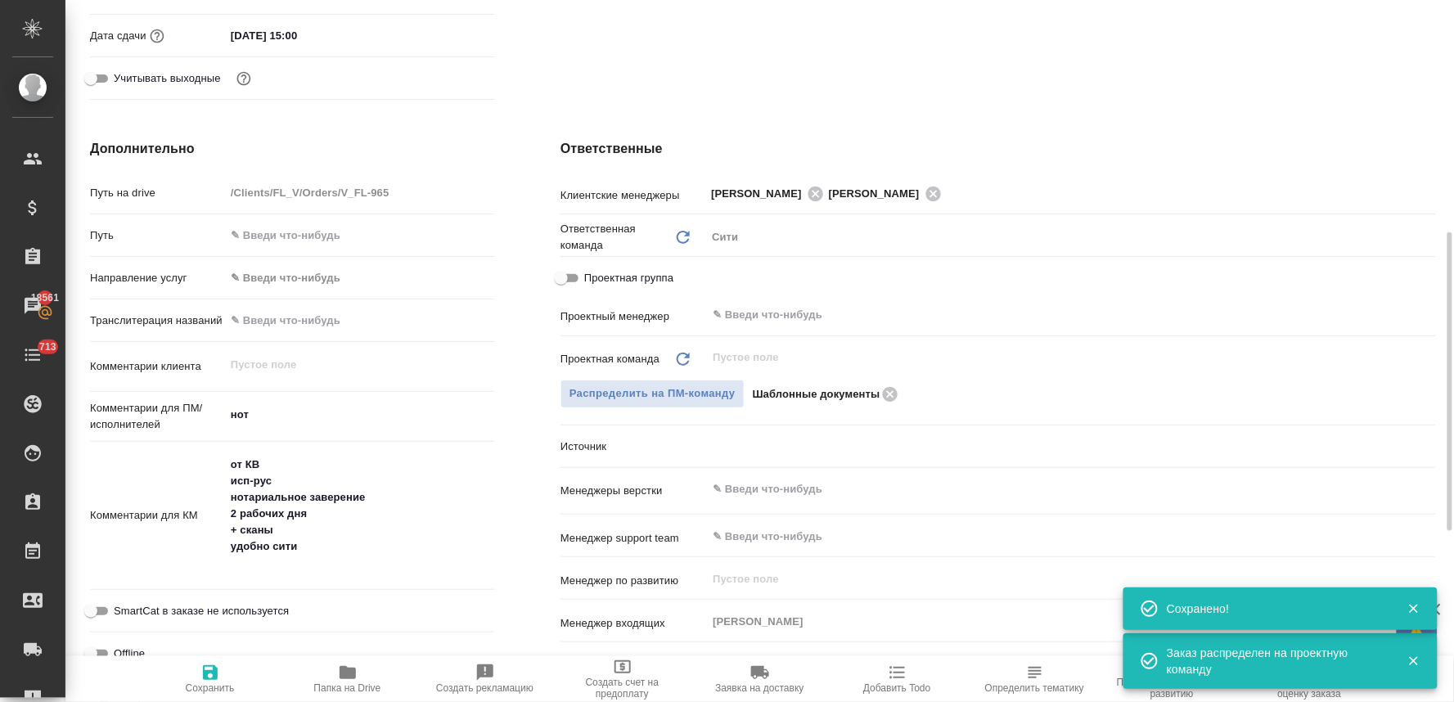
type textarea "x"
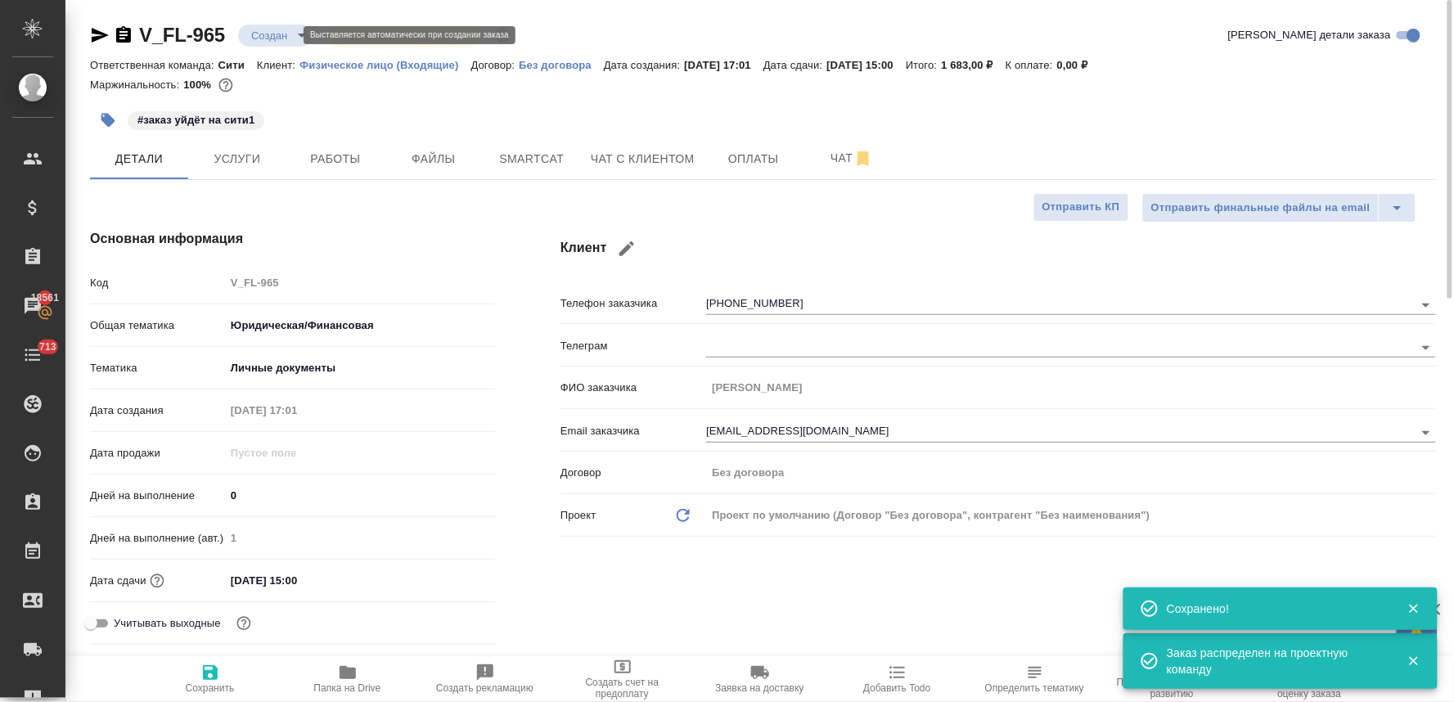
click at [263, 29] on body "🙏 .cls-1 fill:#fff; AWATERA [PERSON_NAME] Спецификации Заказы 18561 Чаты 713 To…" at bounding box center [727, 351] width 1454 height 702
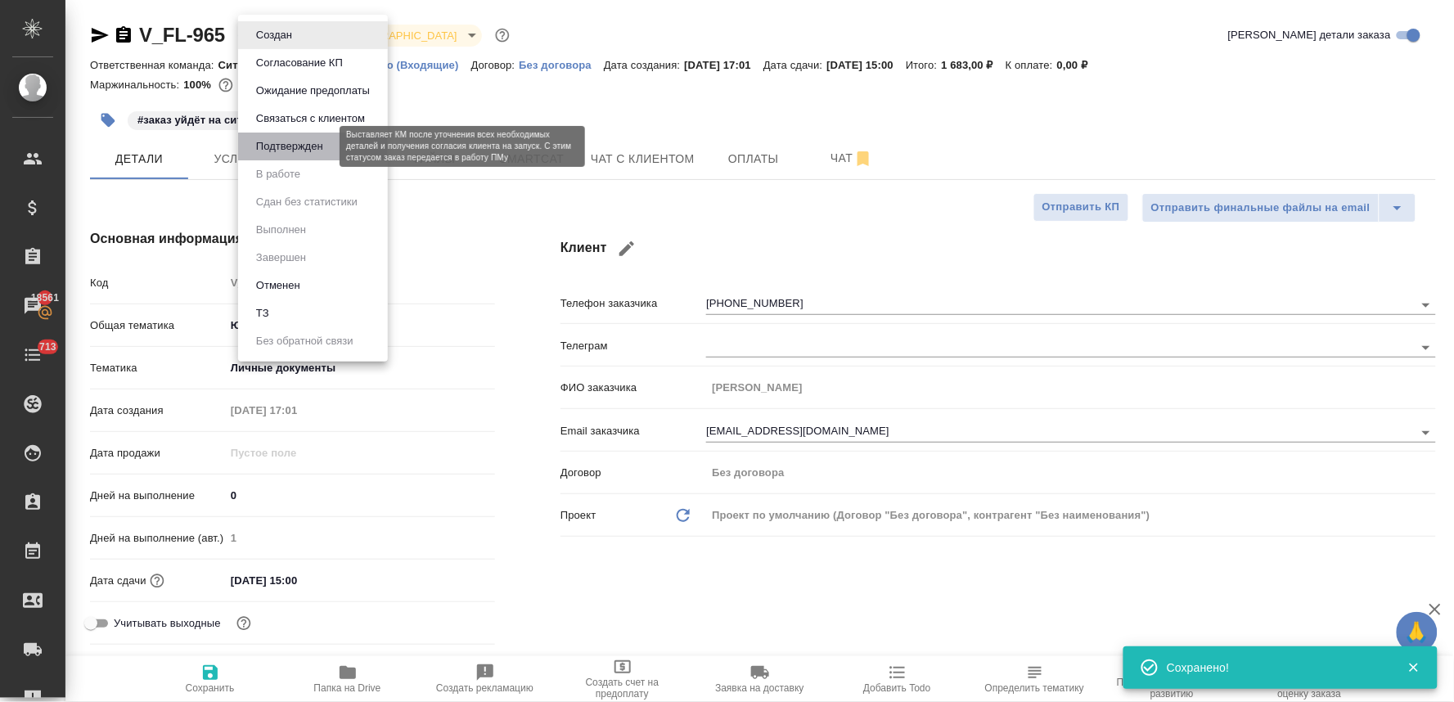
click at [278, 151] on button "Подтвержден" at bounding box center [289, 146] width 77 height 18
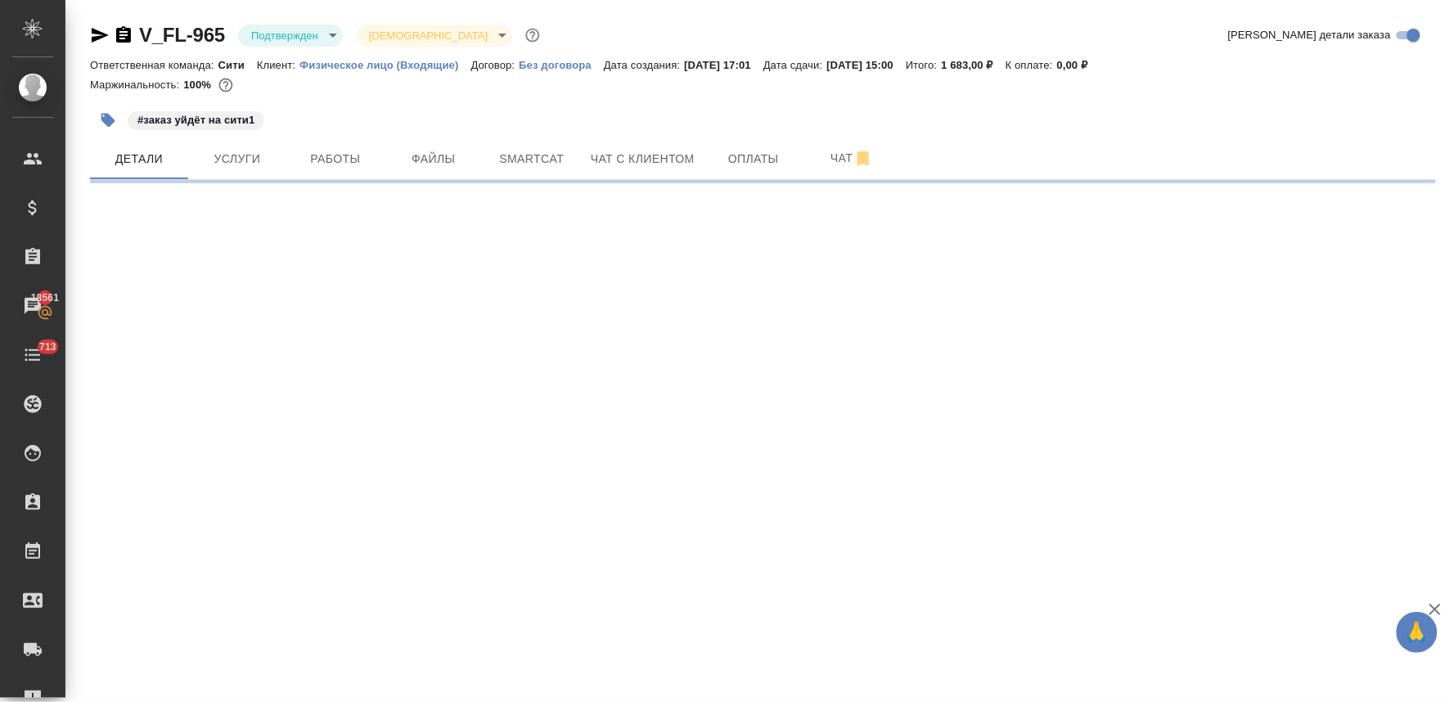
select select "RU"
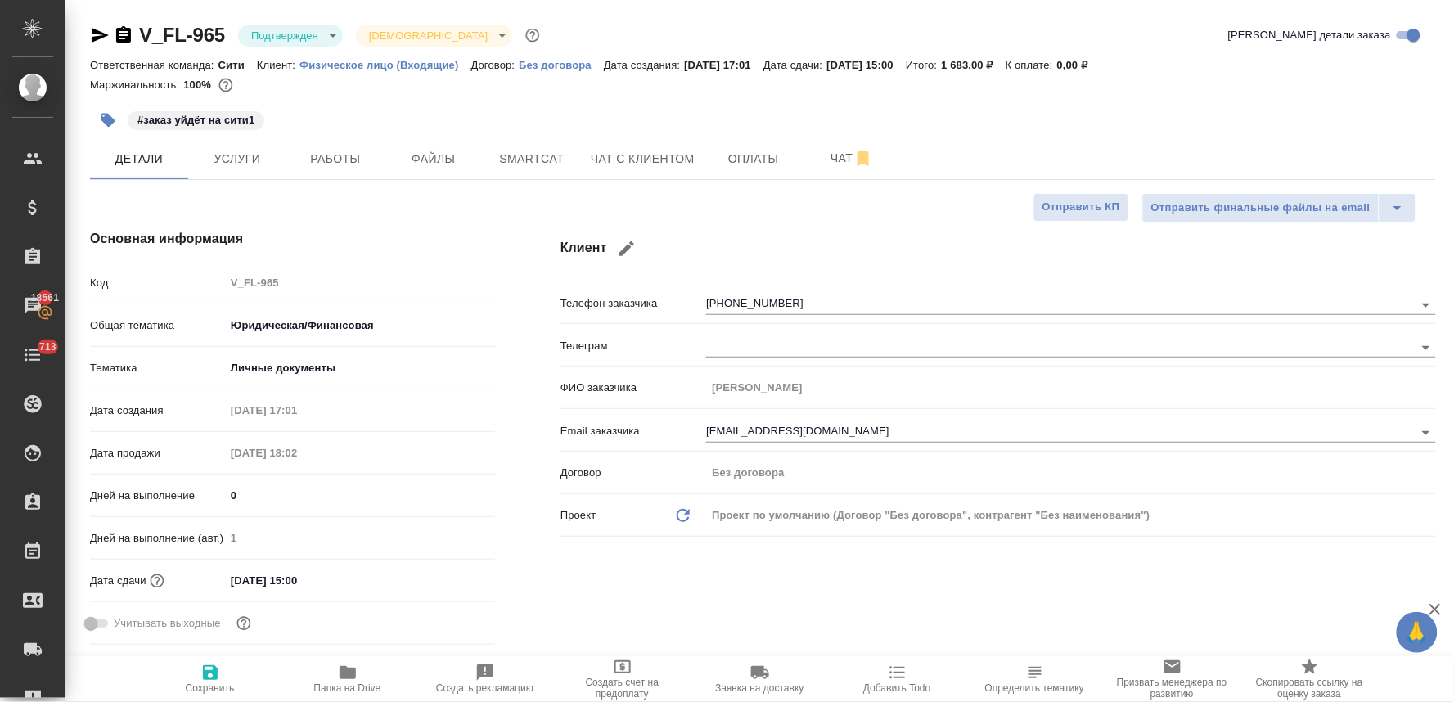
type textarea "x"
click at [295, 575] on input "[DATE] 15:00" at bounding box center [296, 581] width 143 height 24
type input "[DATE] 10:0_"
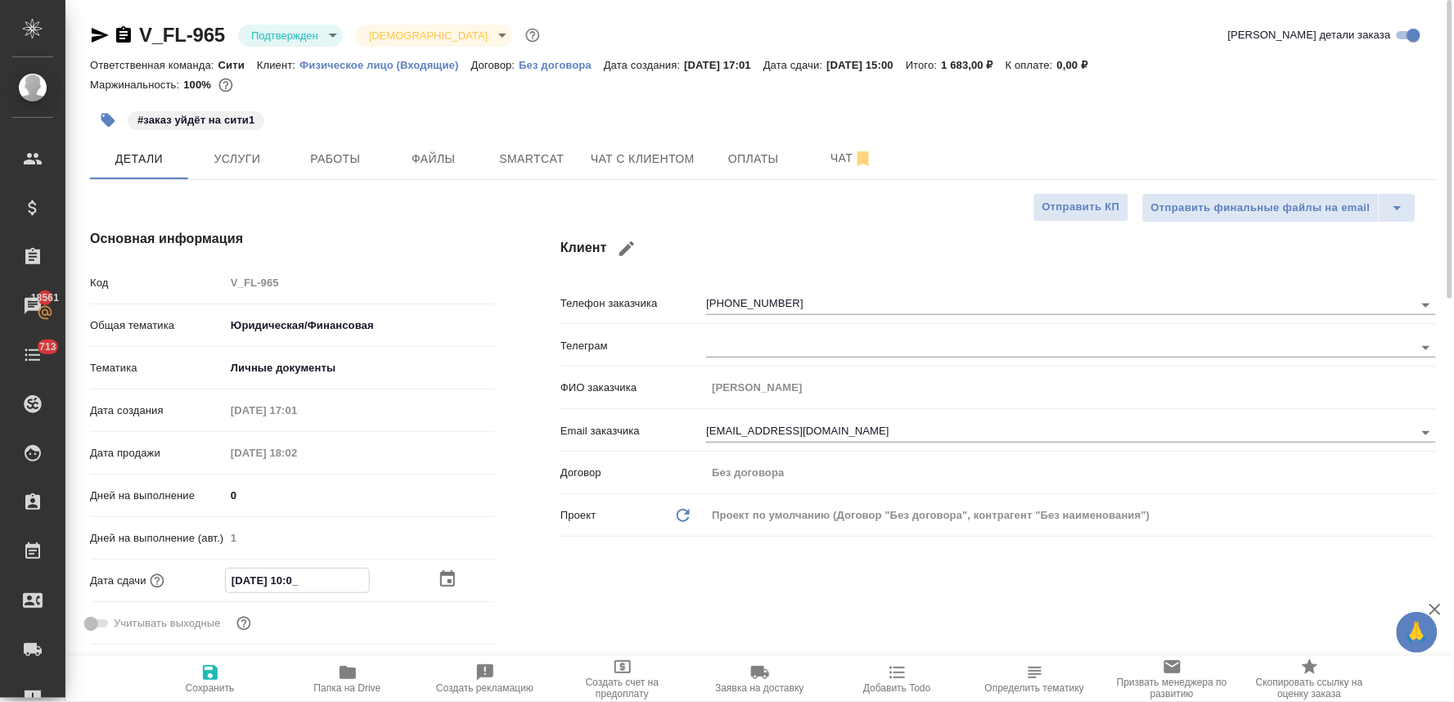
type textarea "x"
type input "[DATE] 17:00"
type textarea "x"
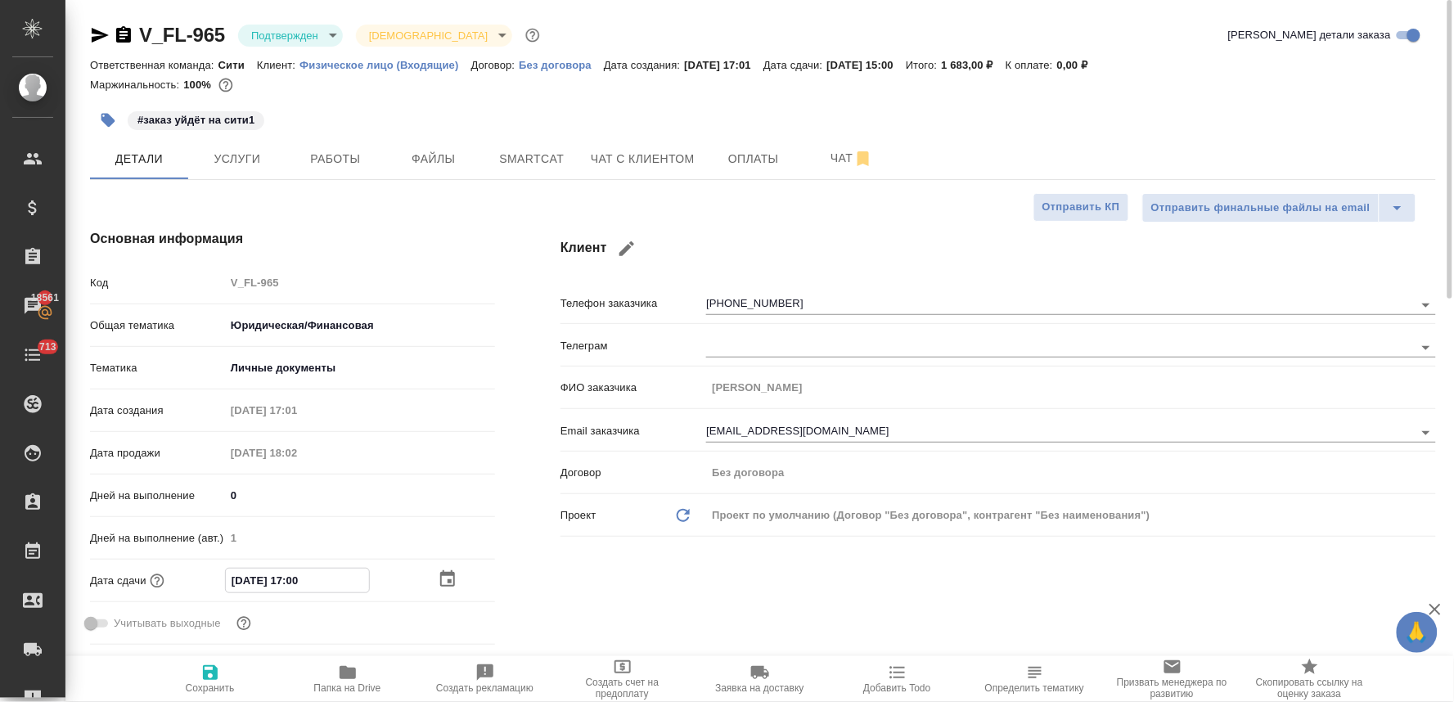
type textarea "x"
type input "[DATE] 17:00"
click at [214, 677] on icon "button" at bounding box center [210, 672] width 15 height 15
type textarea "x"
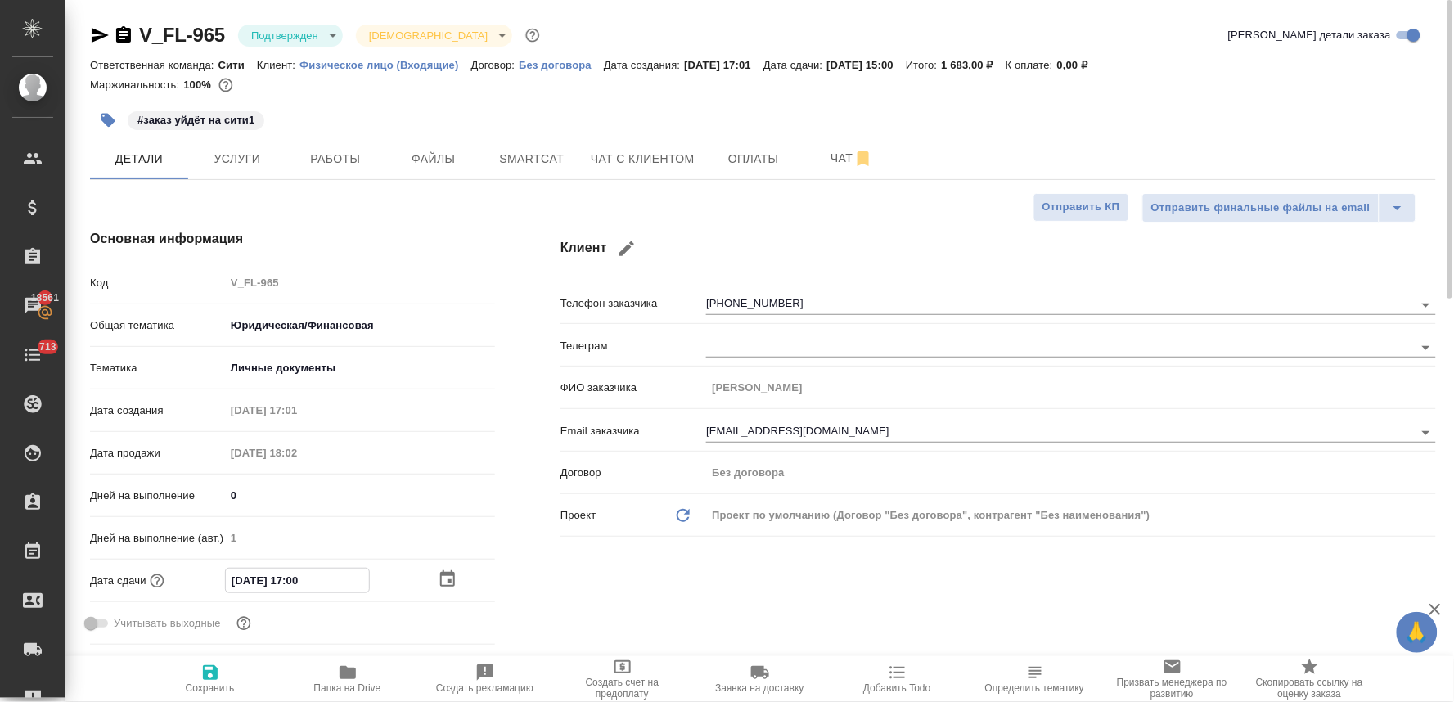
type textarea "x"
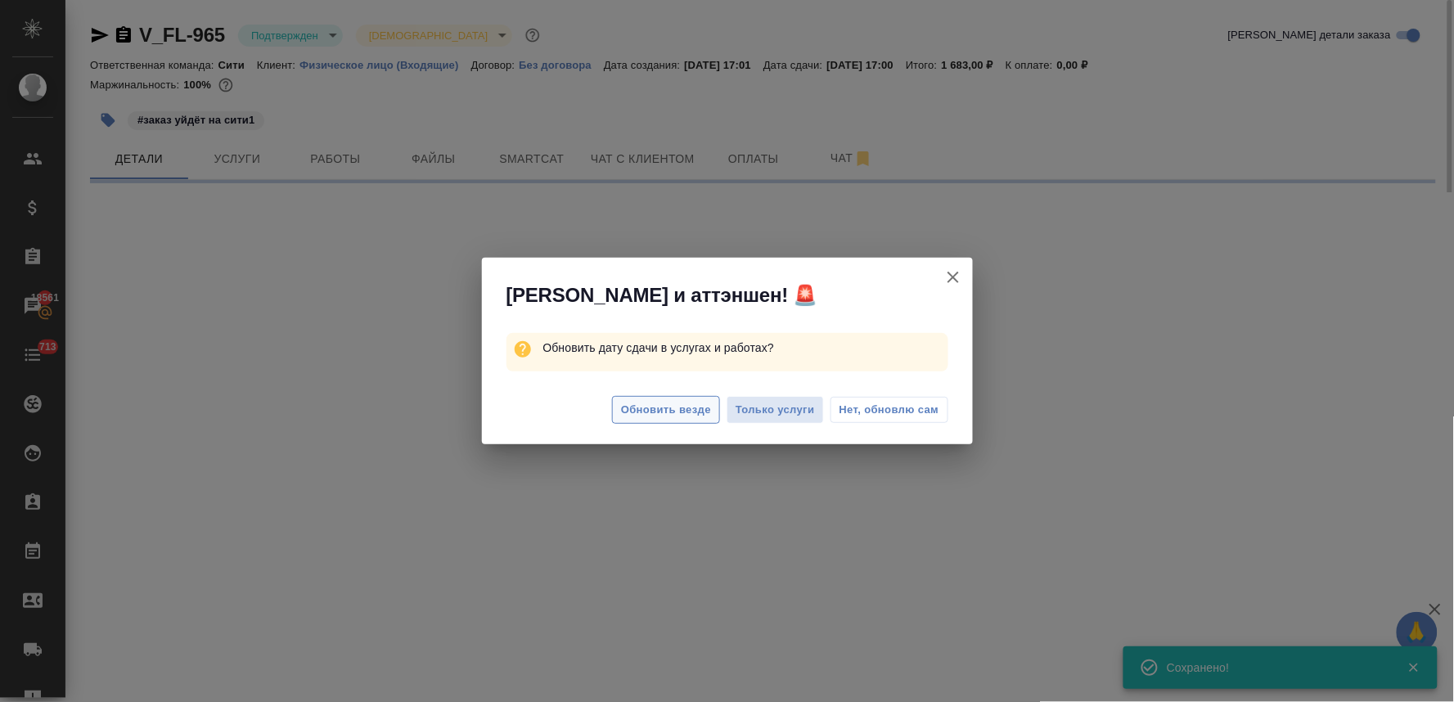
click at [644, 412] on span "Обновить везде" at bounding box center [666, 410] width 90 height 19
select select "RU"
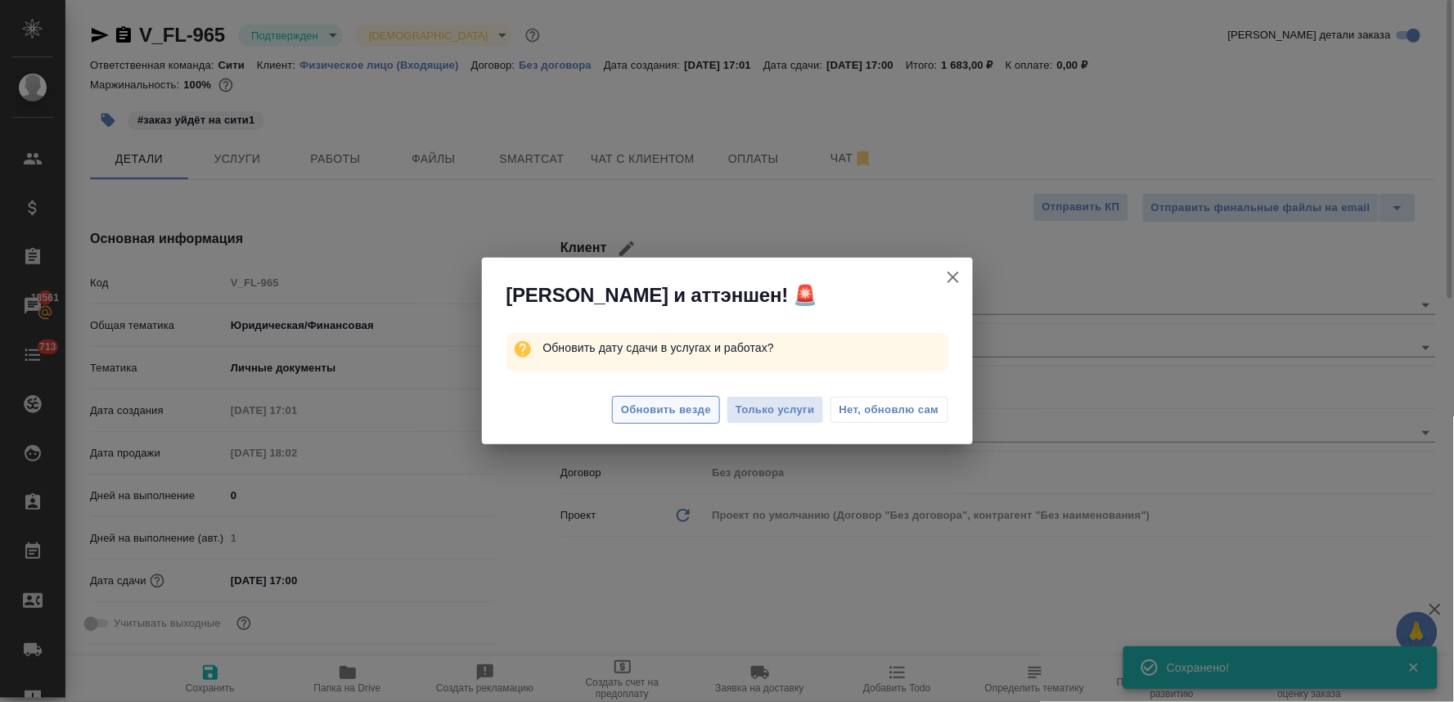
type textarea "x"
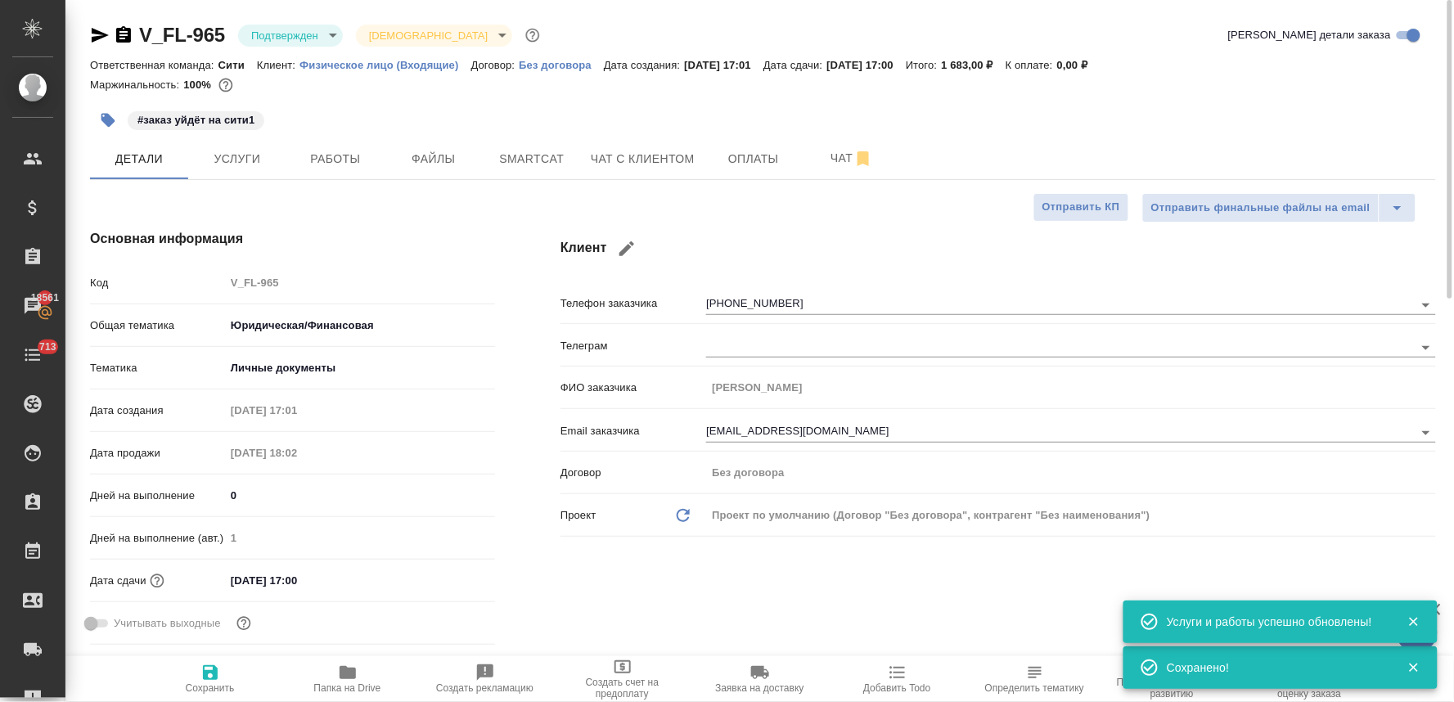
type textarea "x"
